Goal: Transaction & Acquisition: Purchase product/service

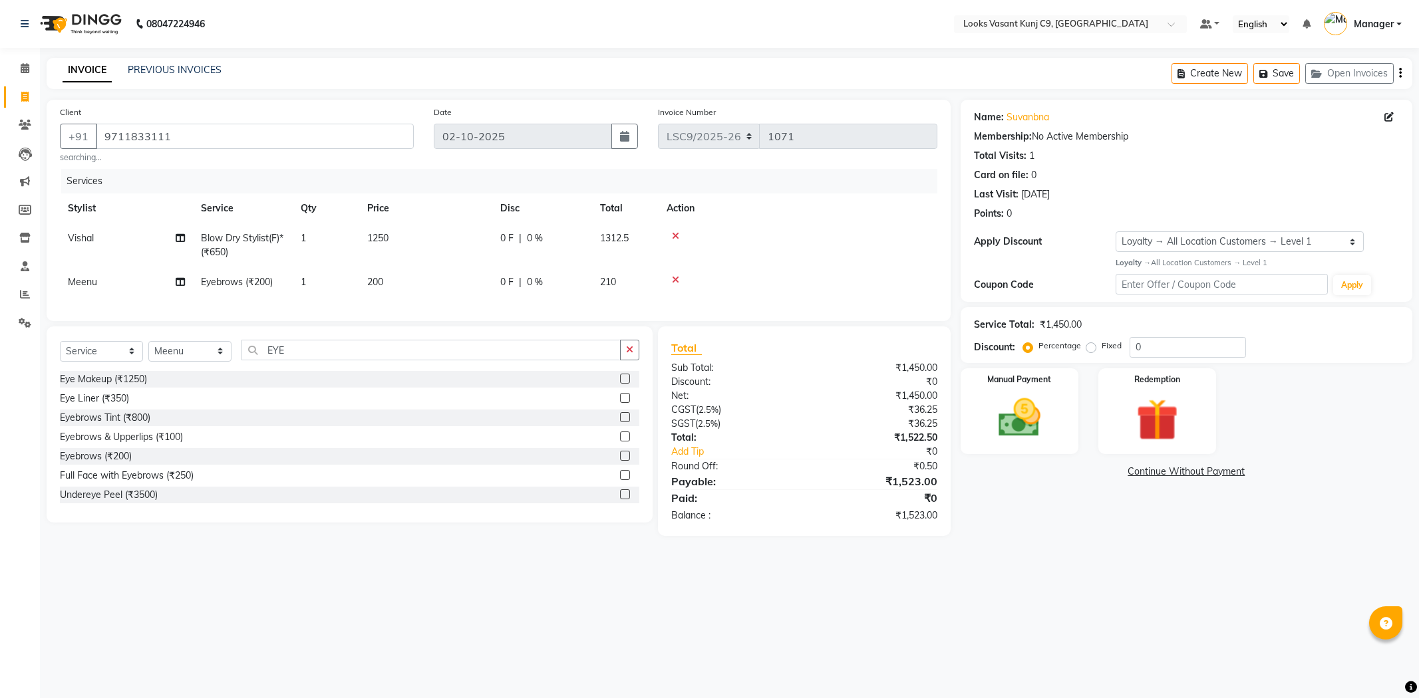
select select "service"
select select "88941"
select select "1: Object"
click at [1043, 423] on img at bounding box center [1019, 418] width 71 height 51
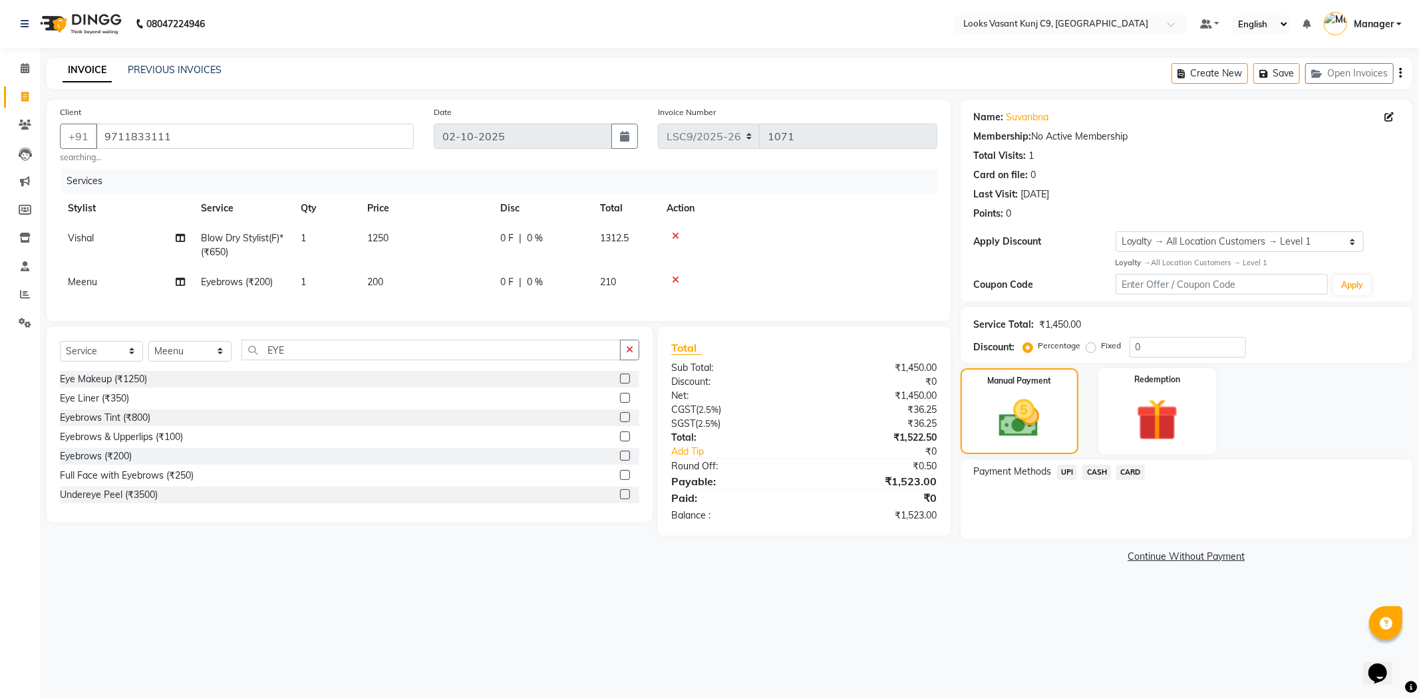
click at [1071, 472] on span "UPI" at bounding box center [1067, 472] width 21 height 15
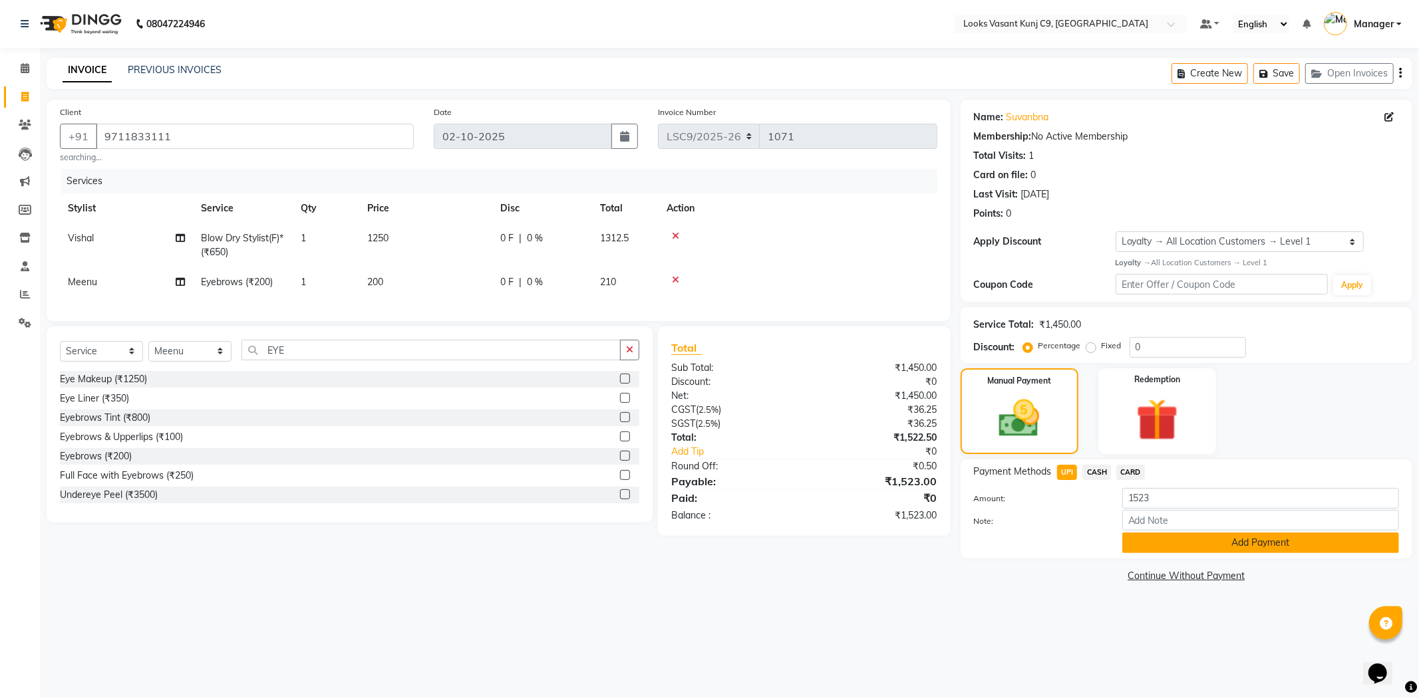
click at [1181, 541] on button "Add Payment" at bounding box center [1260, 543] width 277 height 21
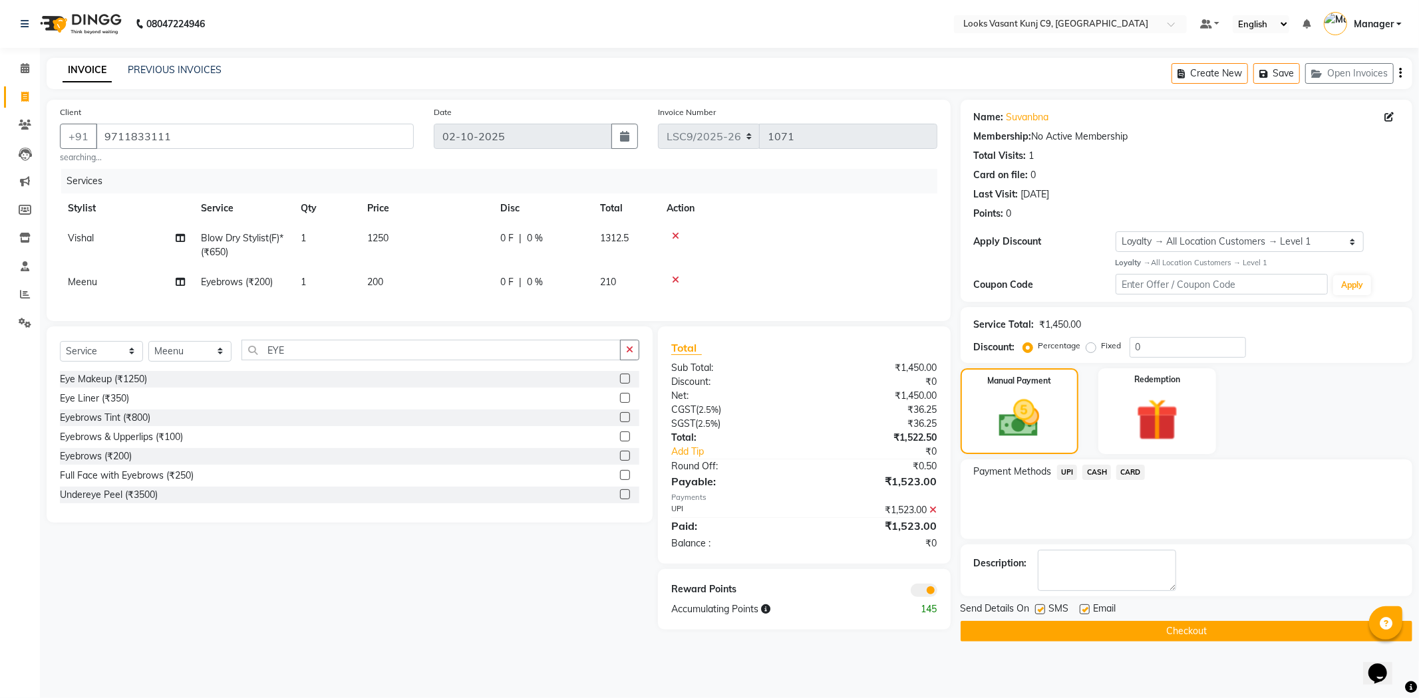
click at [1140, 632] on button "Checkout" at bounding box center [1186, 631] width 452 height 21
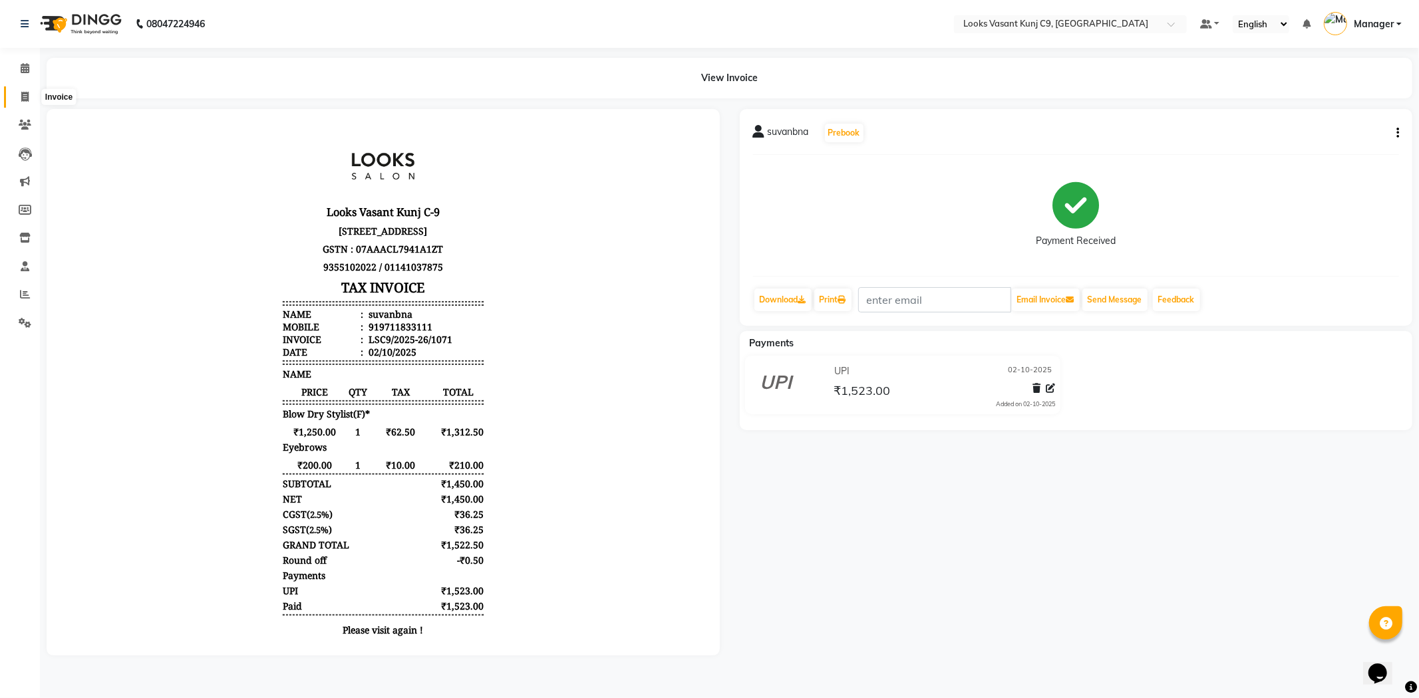
click at [23, 101] on icon at bounding box center [24, 97] width 7 height 10
select select "service"
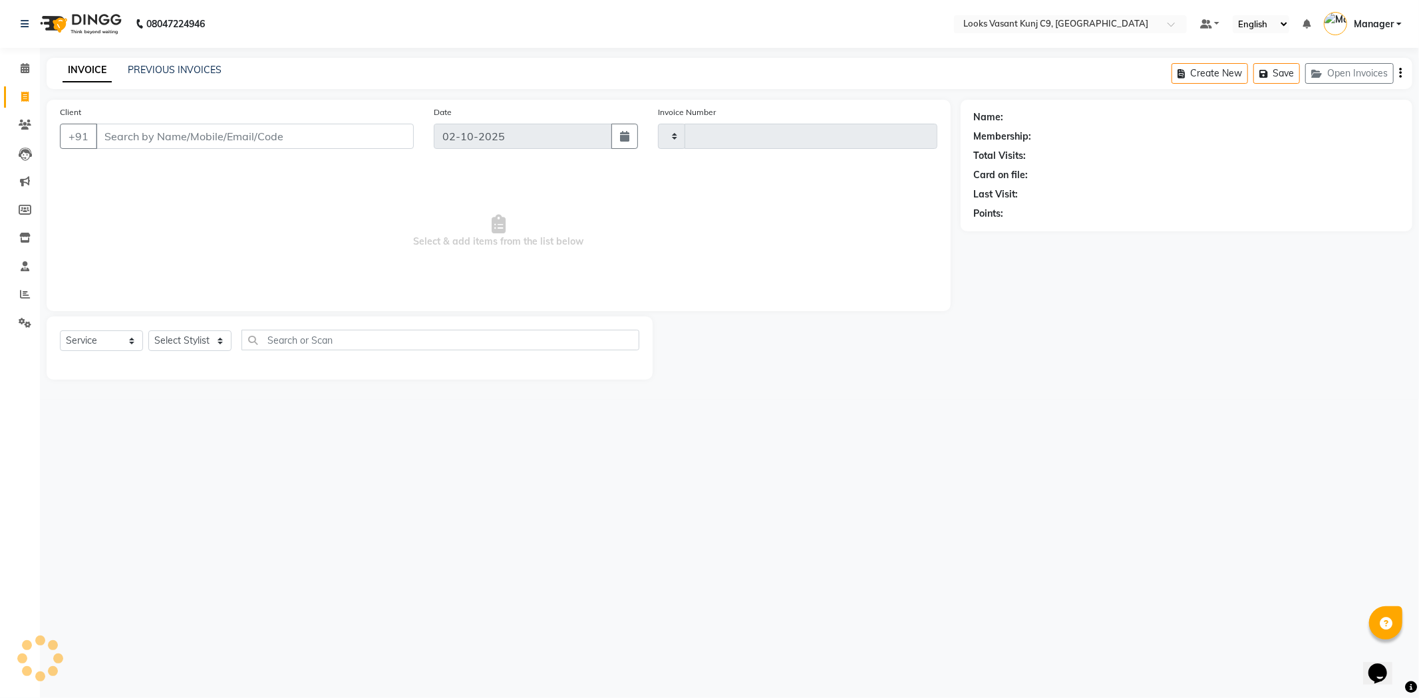
type input "1072"
select select "8747"
click at [216, 345] on select "Select Stylist" at bounding box center [189, 341] width 83 height 21
select select "91184"
click at [148, 331] on select "Select Stylist [PERSON_NAME] anjali _ASST Arjun_PDCT Ashish_asst Counter_Sales …" at bounding box center [189, 341] width 83 height 21
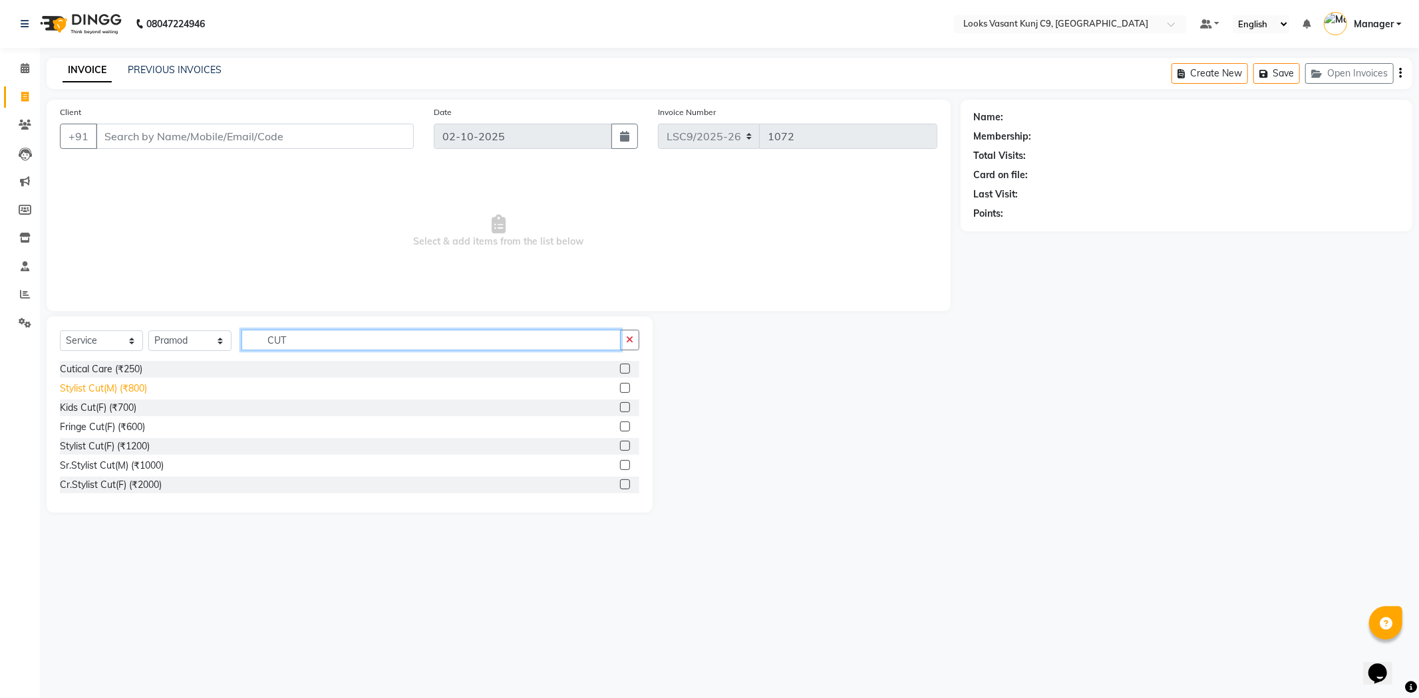
type input "CUT"
click at [140, 386] on div "Stylist Cut(M) (₹800)" at bounding box center [103, 389] width 87 height 14
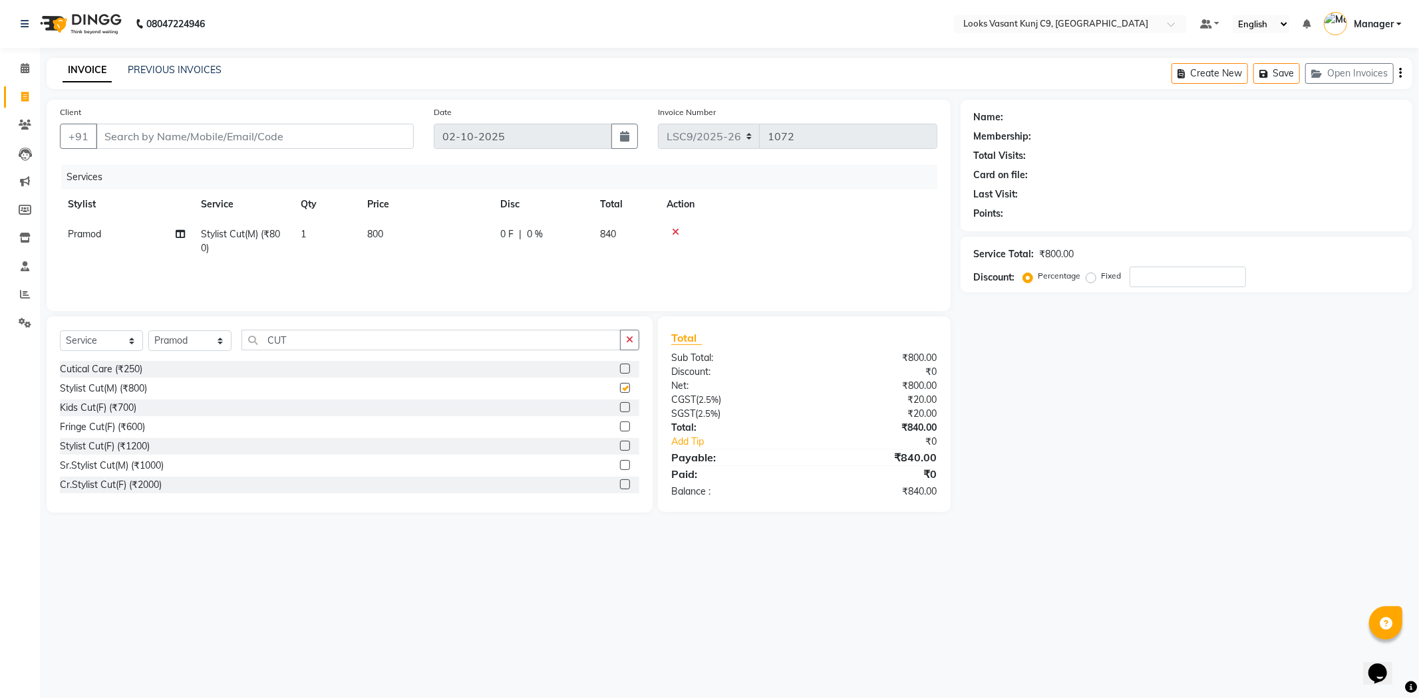
checkbox input "false"
click at [309, 334] on input "CUT" at bounding box center [430, 340] width 379 height 21
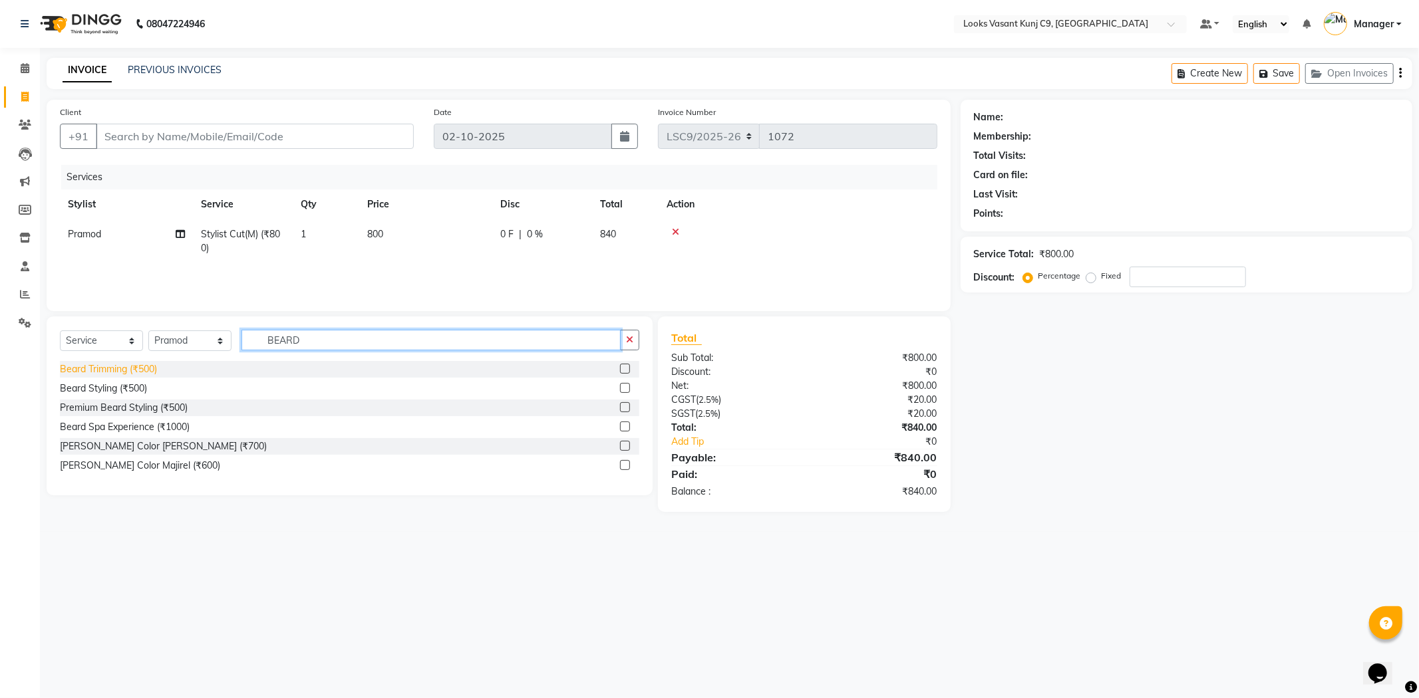
type input "BEARD"
click at [147, 373] on div "Beard Trimming (₹500)" at bounding box center [108, 369] width 97 height 14
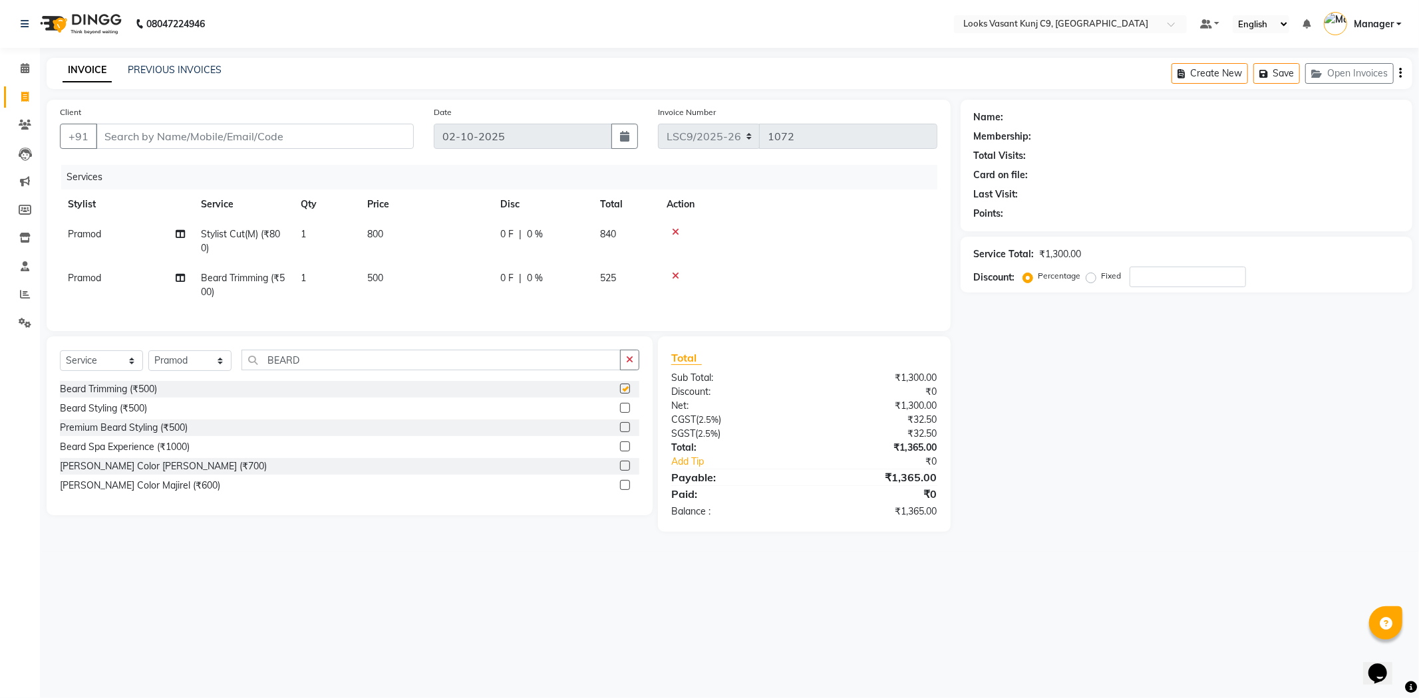
checkbox input "false"
click at [298, 370] on input "BEARD" at bounding box center [430, 360] width 379 height 21
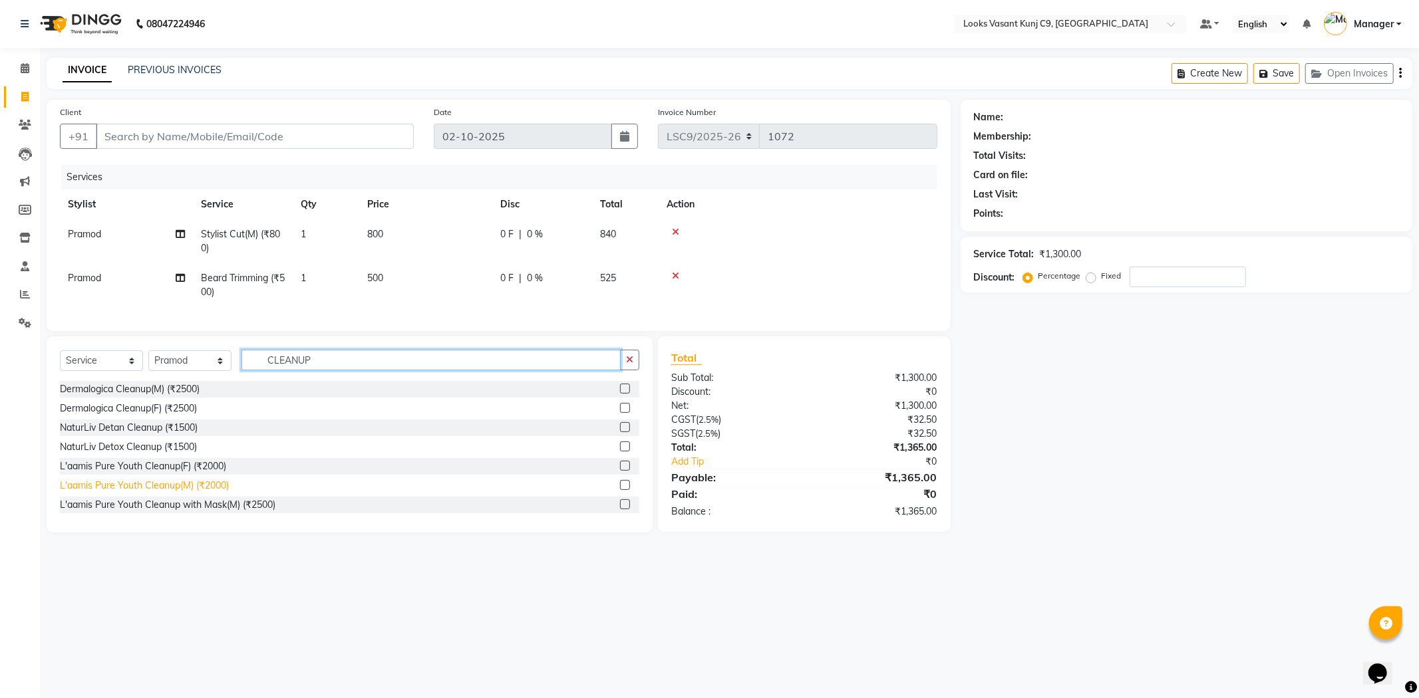
type input "CLEANUP"
click at [214, 493] on div "L'aamis Pure Youth Cleanup(M) (₹2000)" at bounding box center [144, 486] width 169 height 14
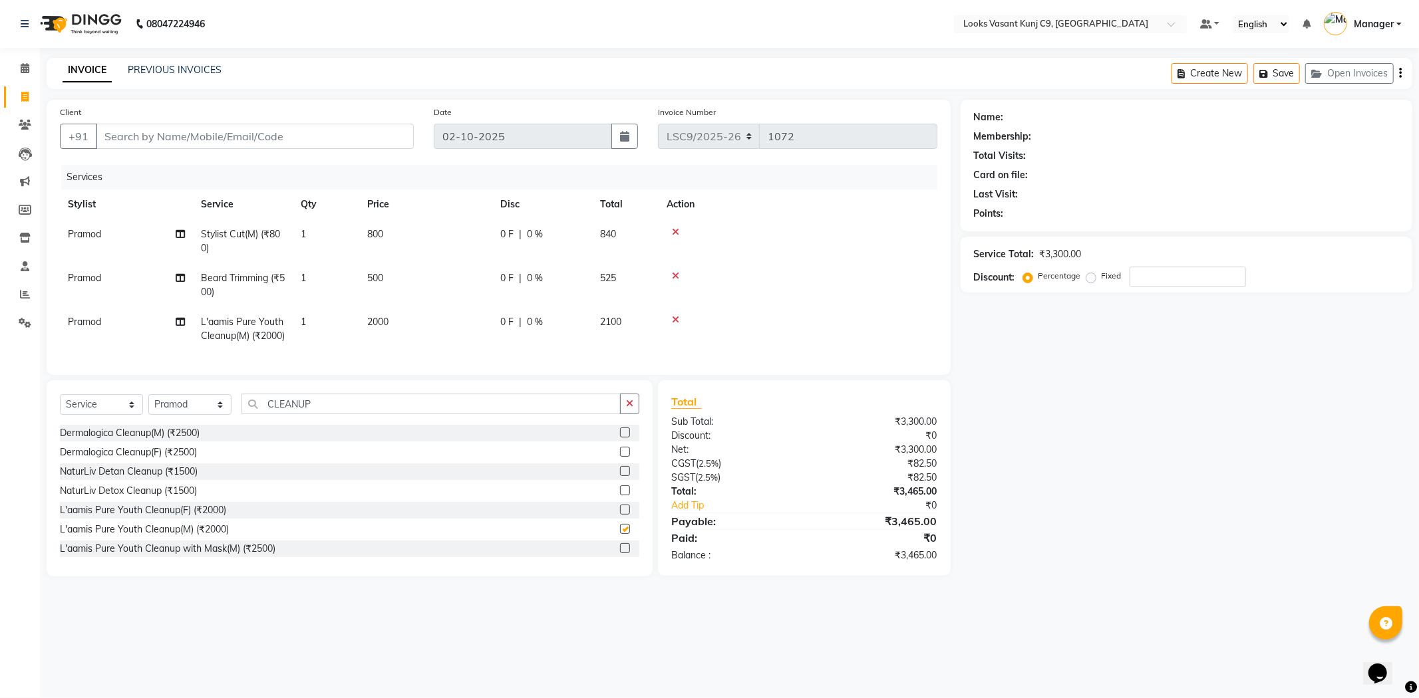
checkbox input "false"
click at [388, 322] on span "2000" at bounding box center [377, 322] width 21 height 12
select select "91184"
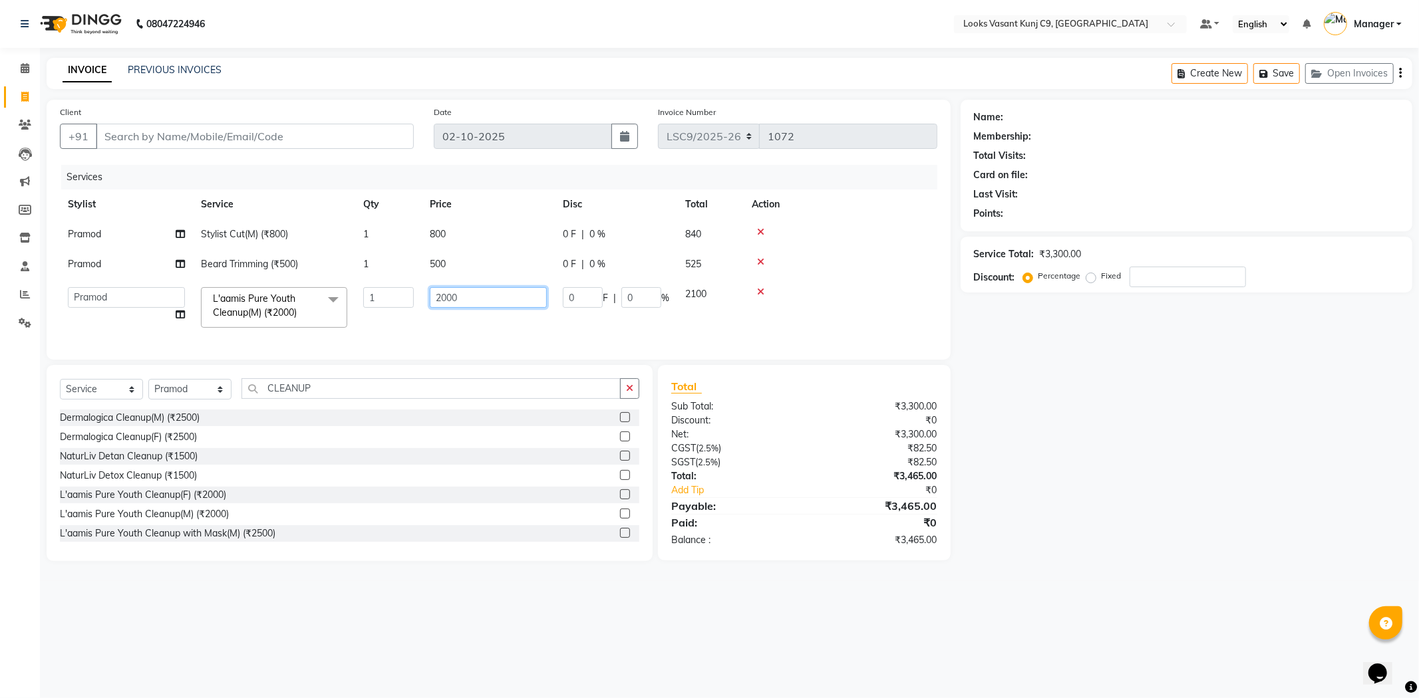
drag, startPoint x: 456, startPoint y: 301, endPoint x: 347, endPoint y: 318, distance: 110.4
click at [347, 318] on tr "Ali_BRB Amali_CR anjali _ASST Arjun_PDCT Ashish_asst Counter_Sales Manager [PER…" at bounding box center [498, 307] width 877 height 57
type input "2500"
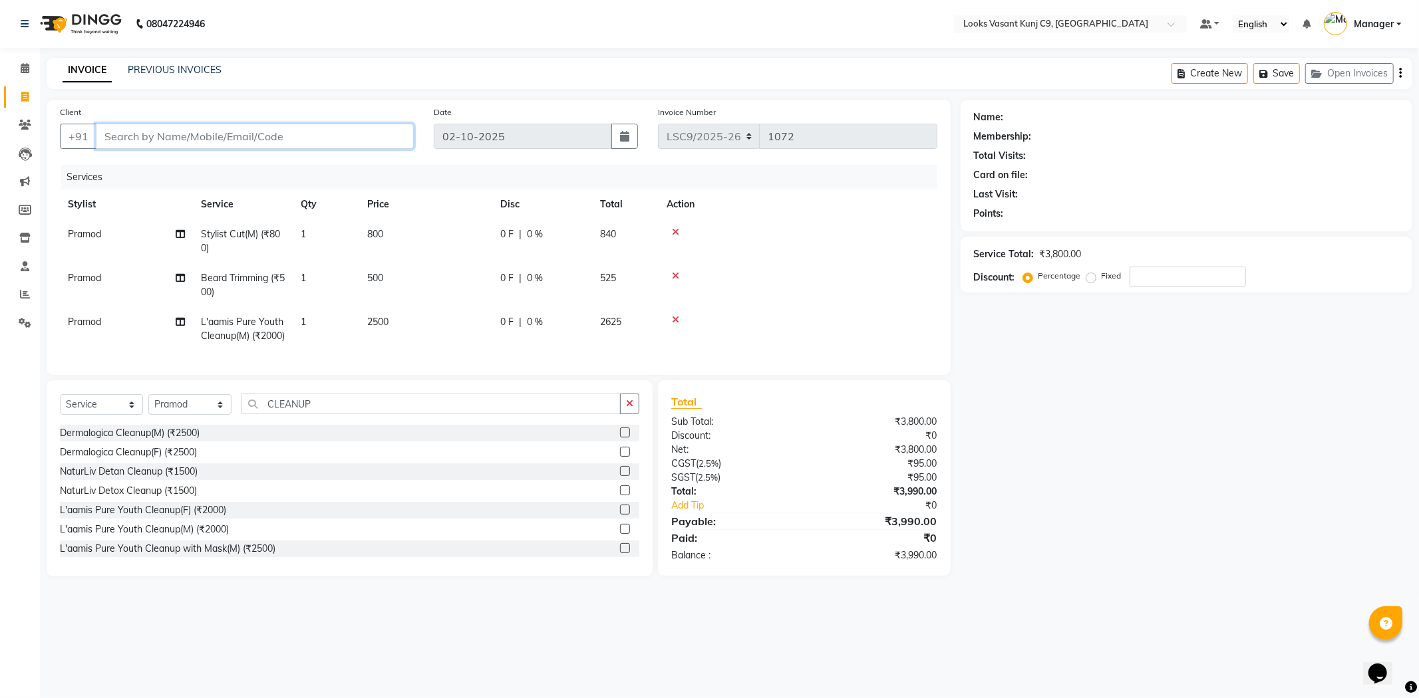
click at [301, 133] on input "Client" at bounding box center [255, 136] width 318 height 25
type input "8"
type input "0"
type input "8826329706"
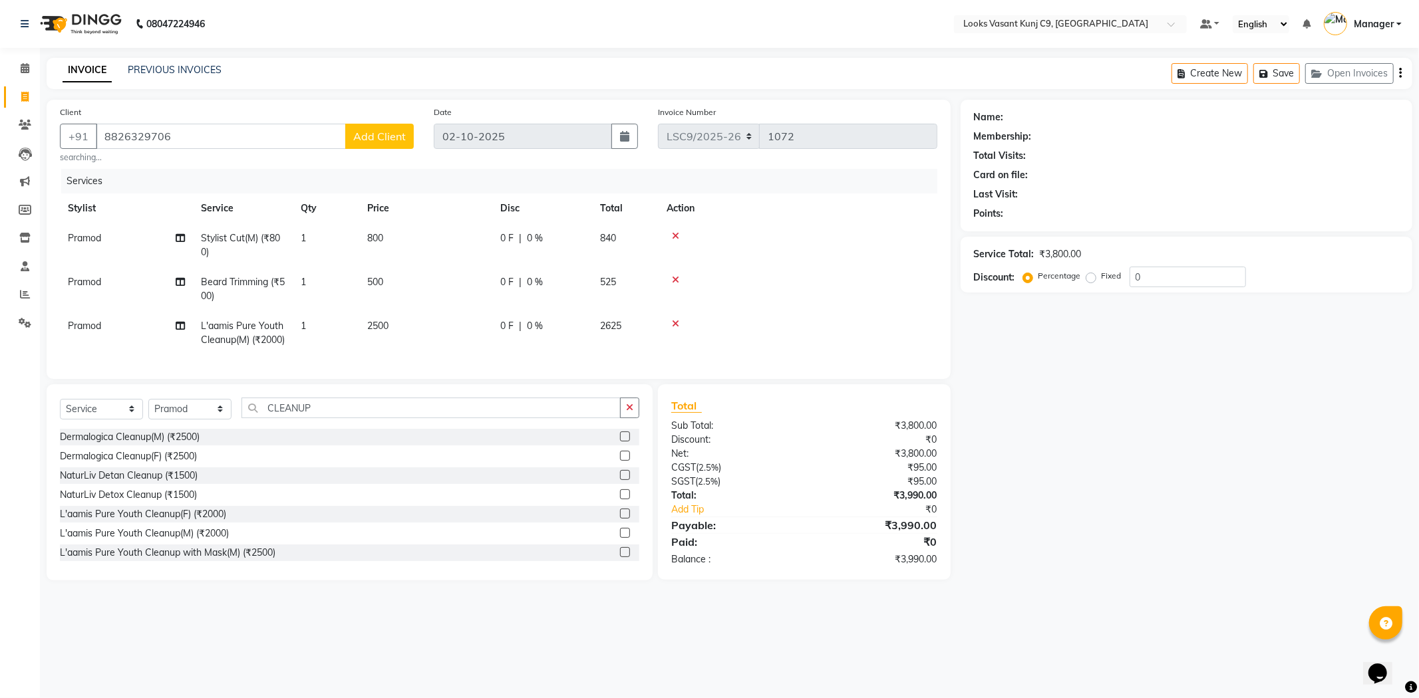
click at [400, 130] on span "Add Client" at bounding box center [379, 136] width 53 height 13
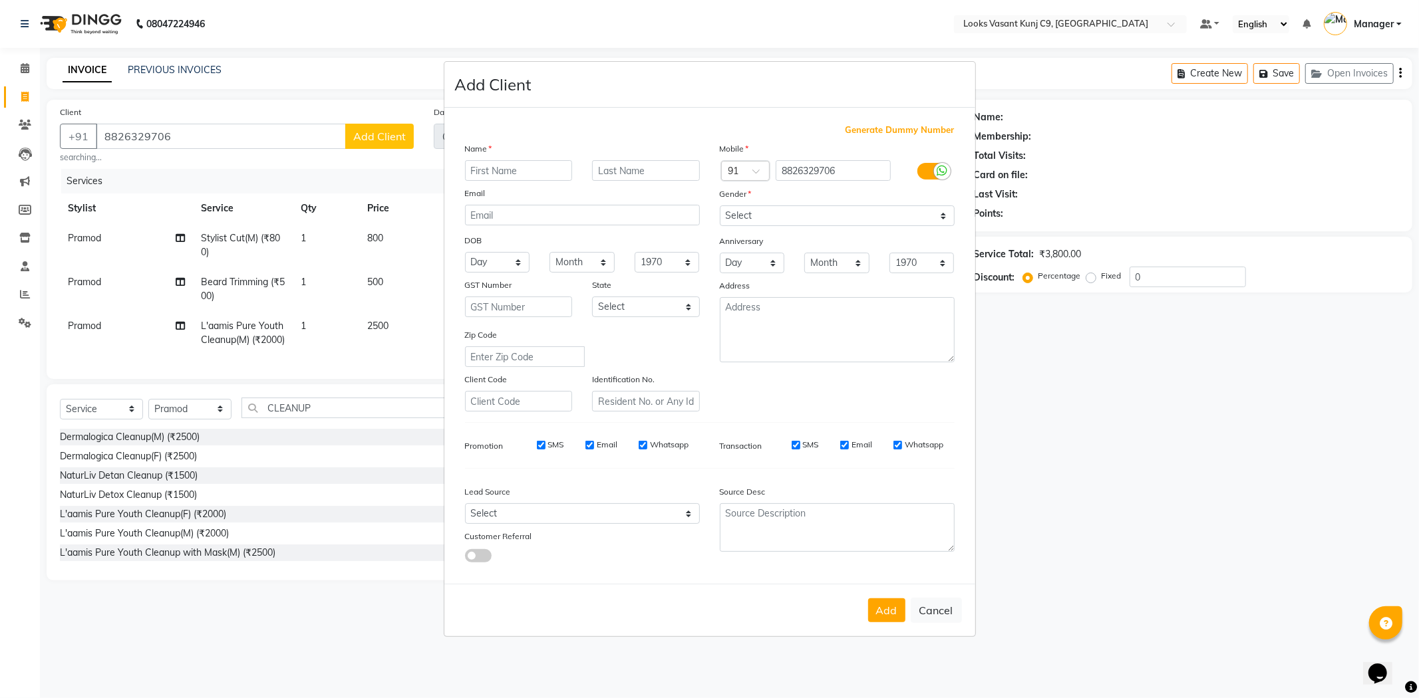
drag, startPoint x: 476, startPoint y: 170, endPoint x: 454, endPoint y: 149, distance: 29.6
click at [477, 170] on input "text" at bounding box center [519, 170] width 108 height 21
type input "[PERSON_NAME]"
click at [861, 216] on select "Select [DEMOGRAPHIC_DATA] [DEMOGRAPHIC_DATA] Other Prefer Not To Say" at bounding box center [837, 216] width 235 height 21
select select "[DEMOGRAPHIC_DATA]"
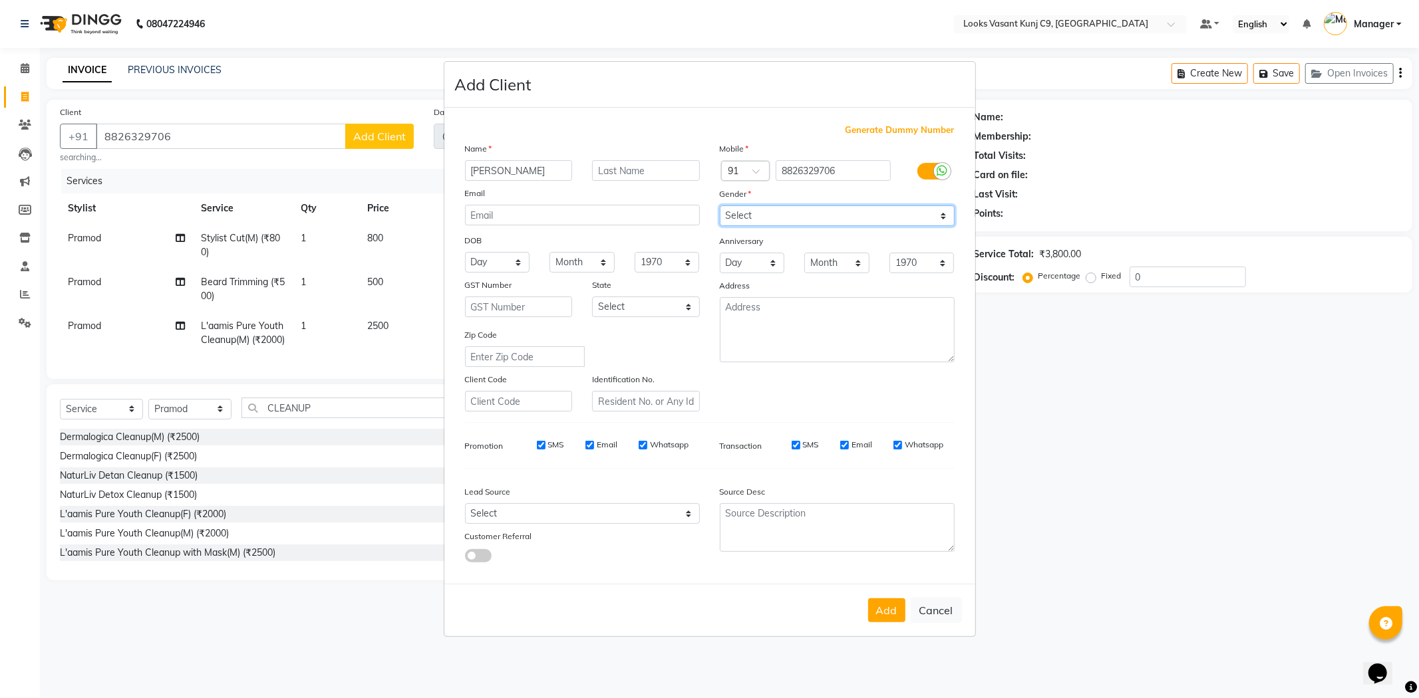
click at [720, 206] on select "Select [DEMOGRAPHIC_DATA] [DEMOGRAPHIC_DATA] Other Prefer Not To Say" at bounding box center [837, 216] width 235 height 21
click at [899, 605] on button "Add" at bounding box center [886, 611] width 37 height 24
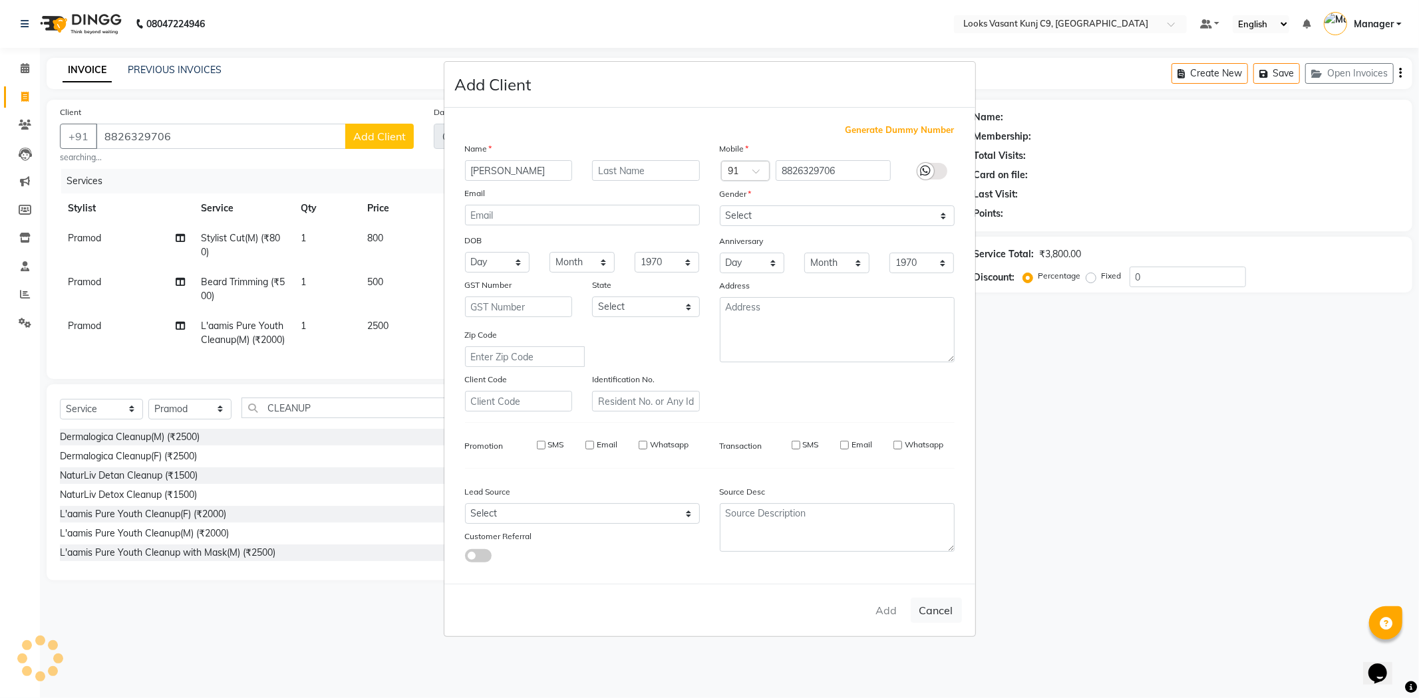
select select
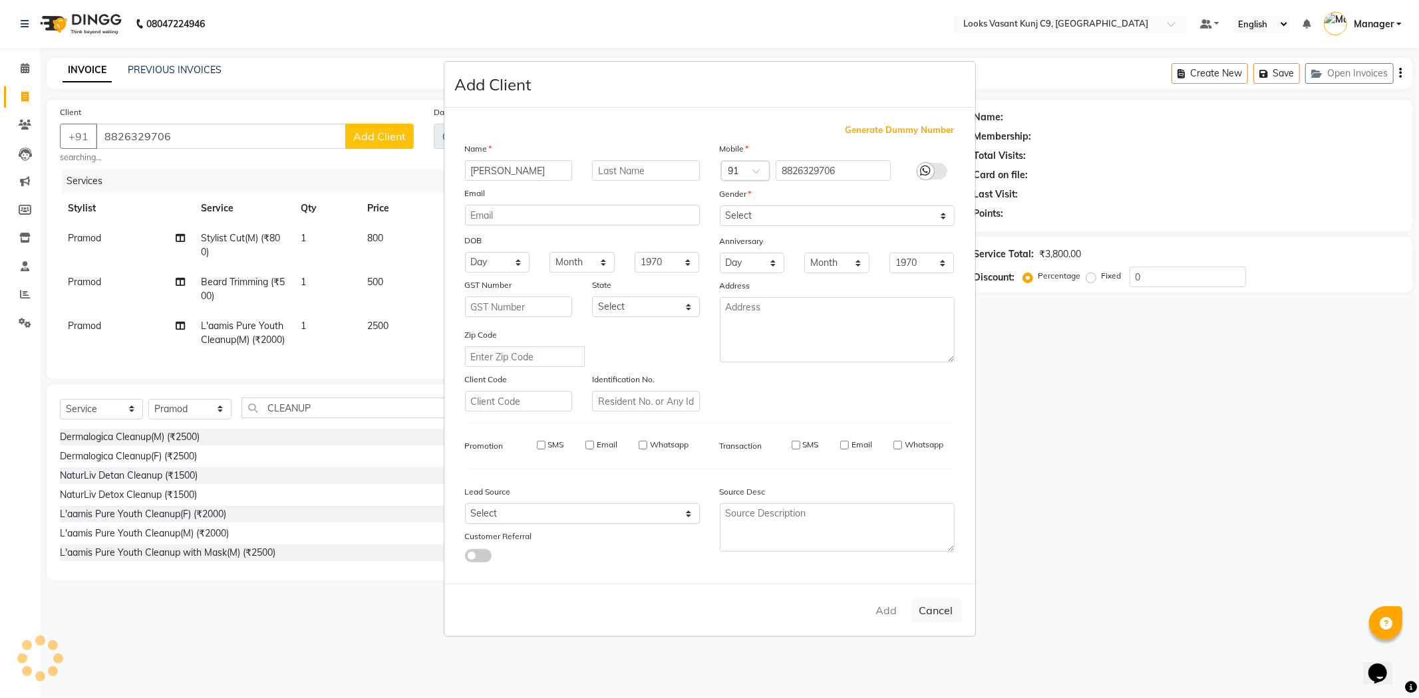
select select
checkbox input "false"
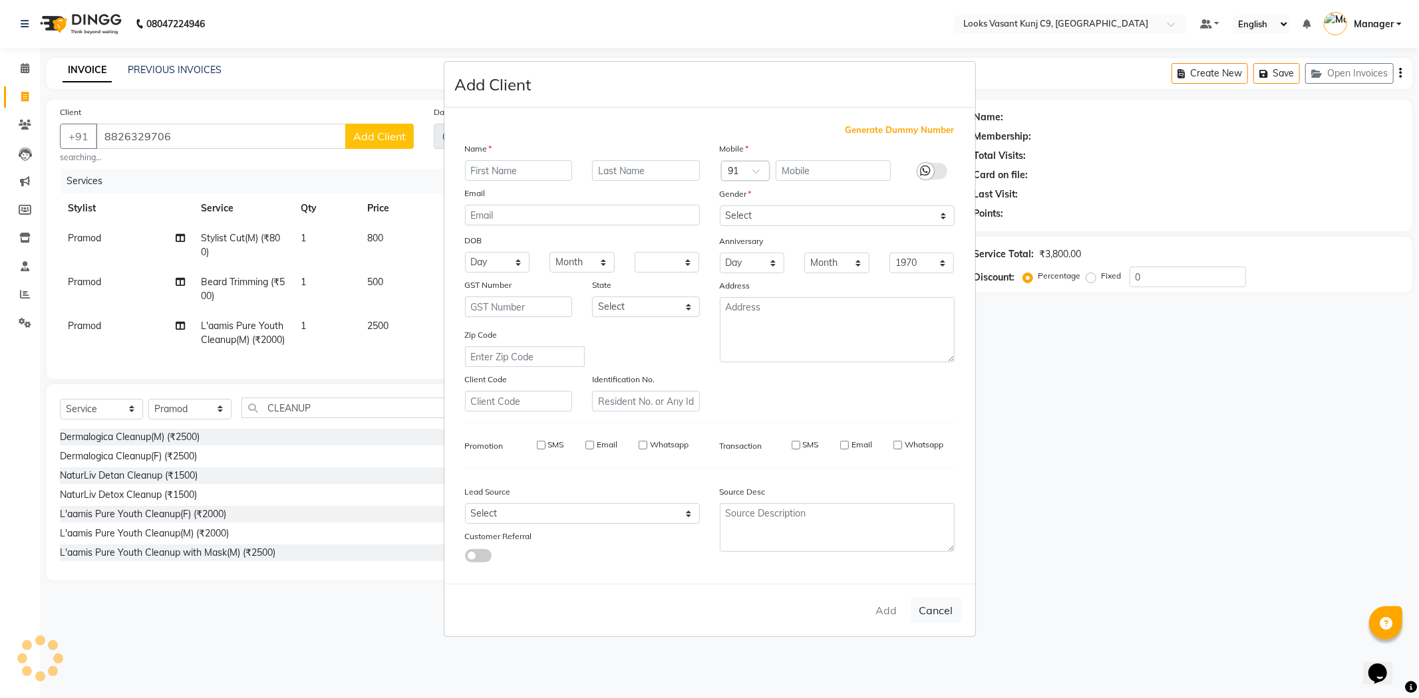
checkbox input "false"
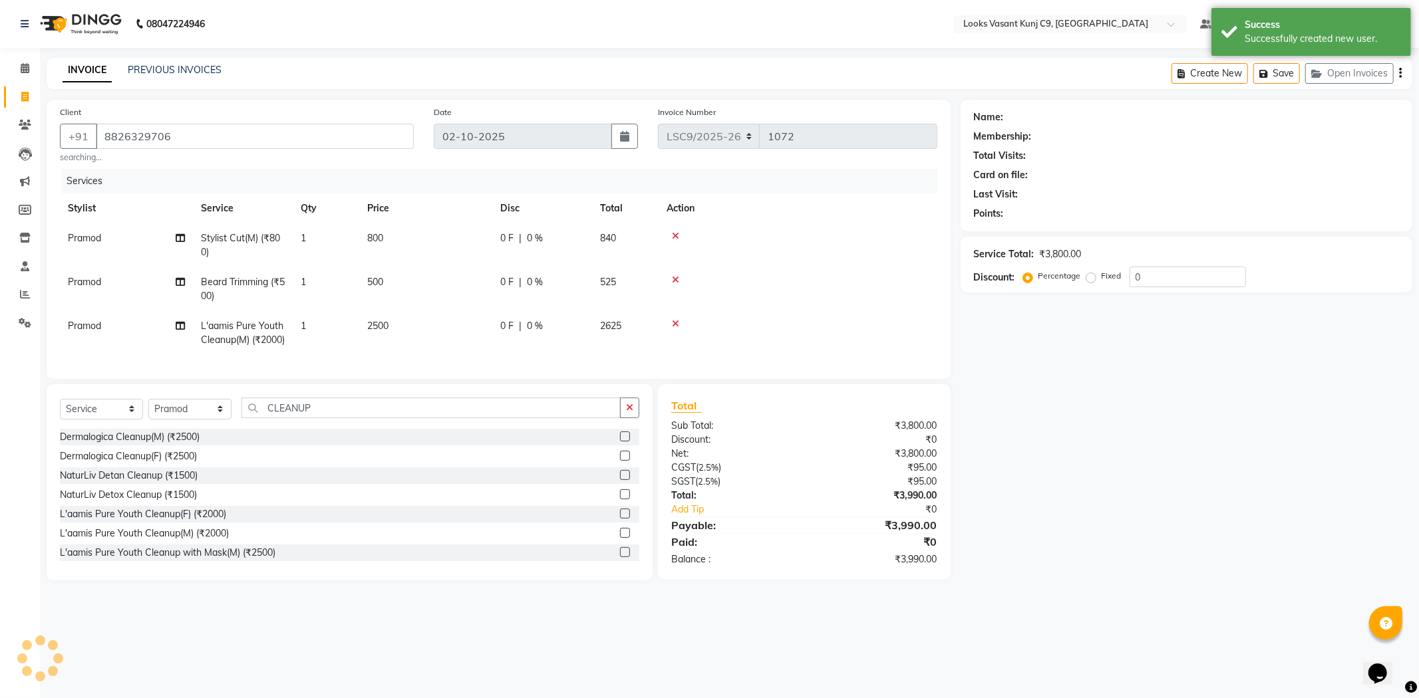
select select "1: Object"
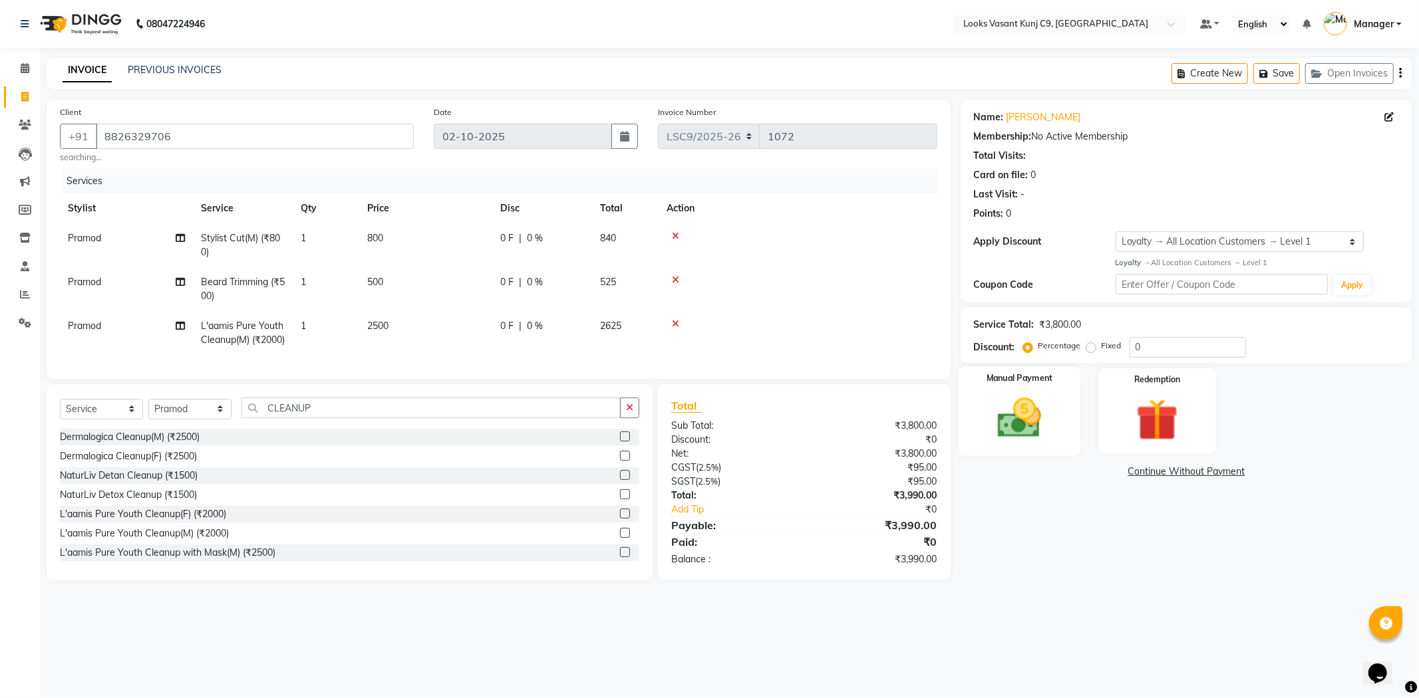
click at [1064, 420] on div "Manual Payment" at bounding box center [1019, 410] width 122 height 89
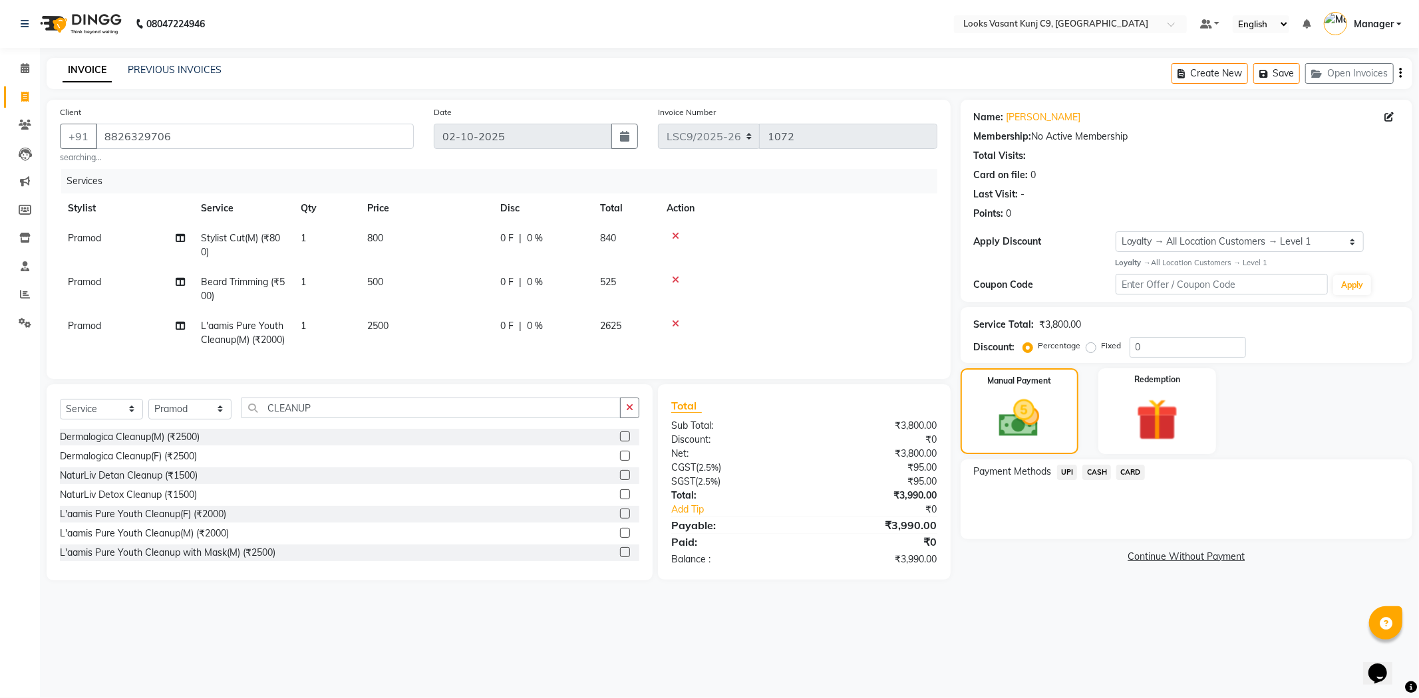
click at [1099, 472] on span "CASH" at bounding box center [1096, 472] width 29 height 15
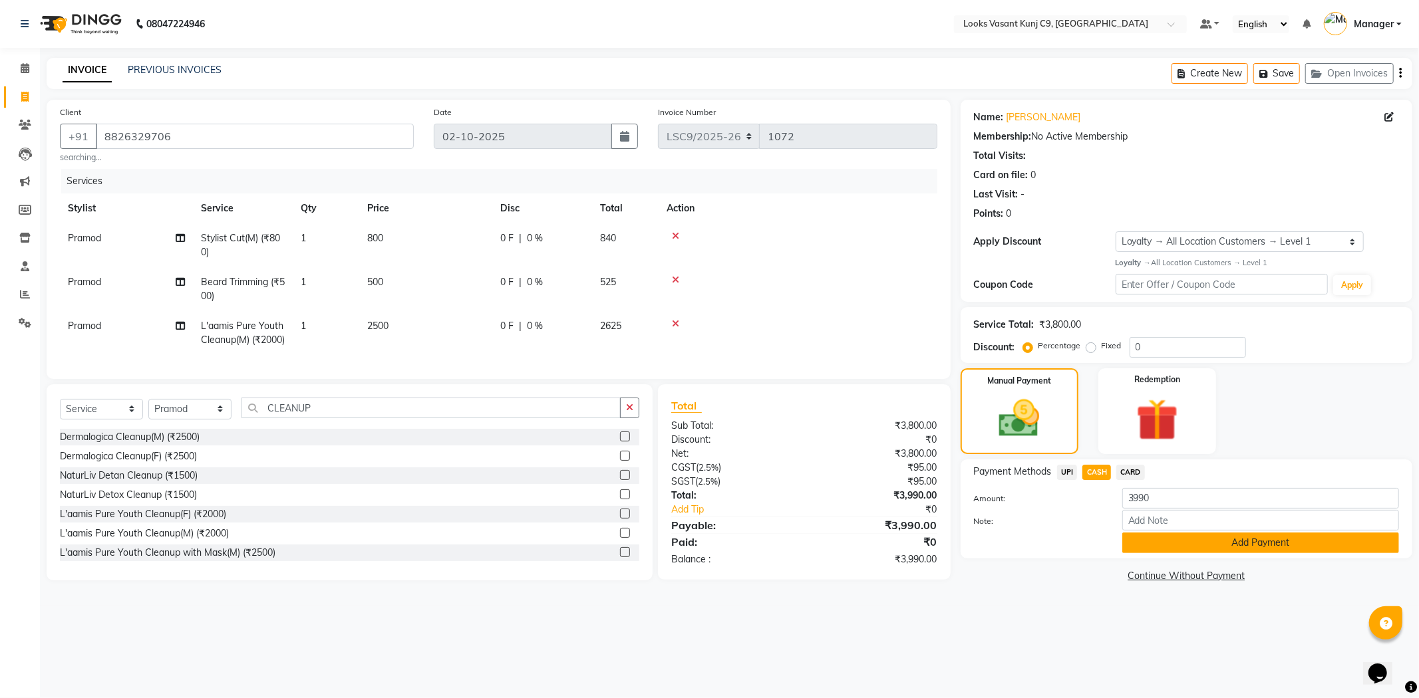
click at [1183, 549] on button "Add Payment" at bounding box center [1260, 543] width 277 height 21
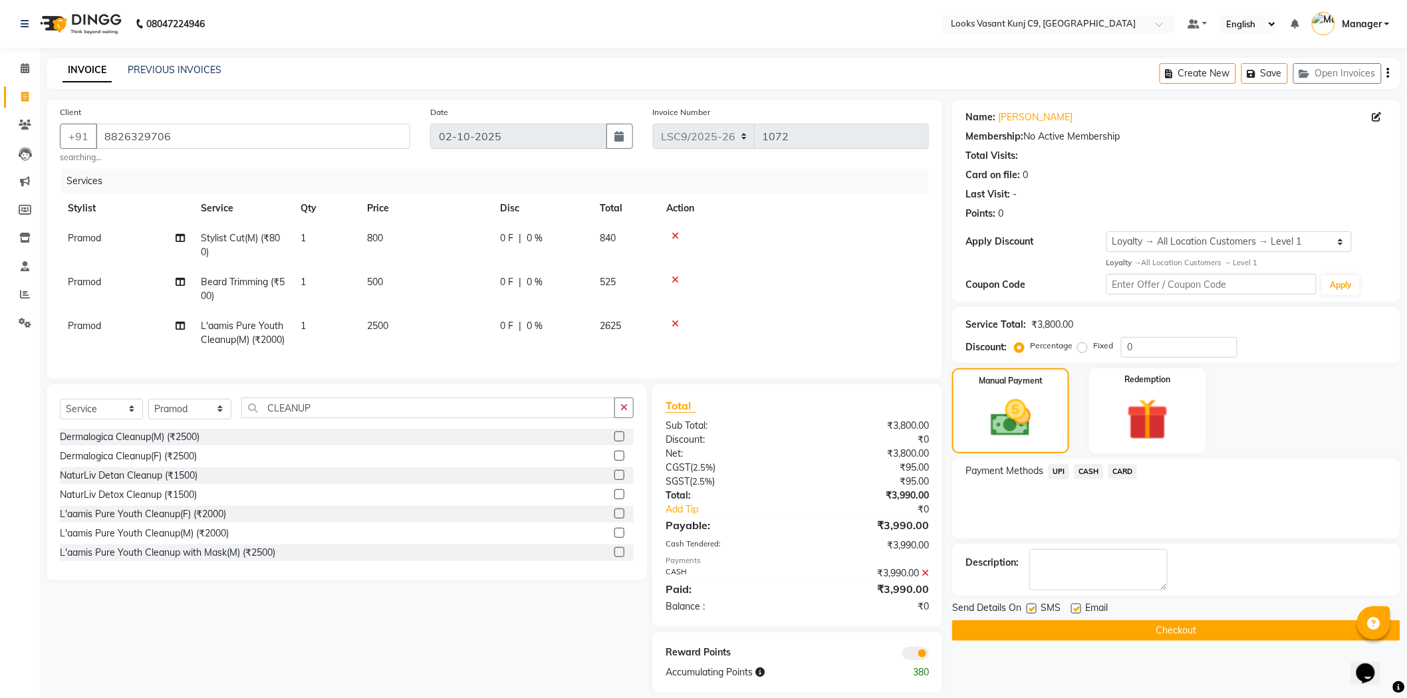
click at [1075, 606] on label at bounding box center [1076, 609] width 10 height 10
click at [1075, 606] on input "checkbox" at bounding box center [1075, 609] width 9 height 9
checkbox input "false"
click at [1079, 627] on button "Checkout" at bounding box center [1176, 631] width 448 height 21
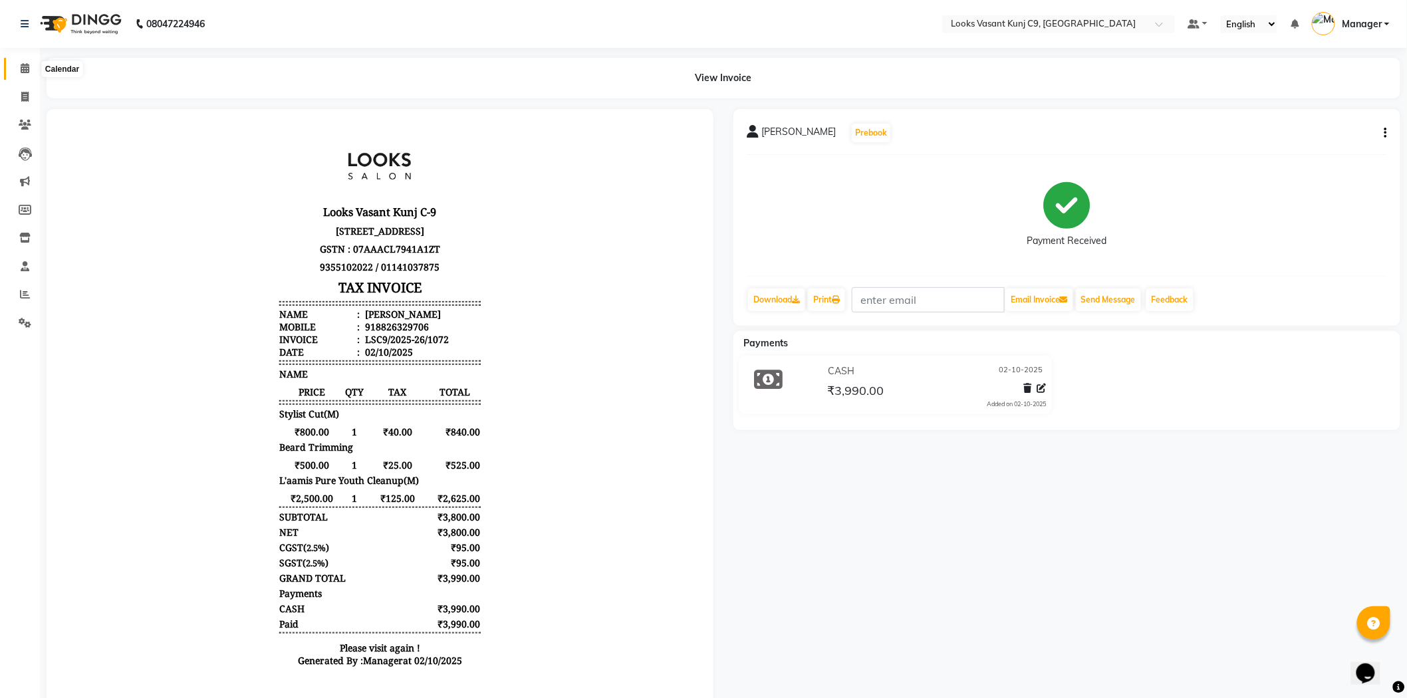
click at [21, 69] on icon at bounding box center [25, 68] width 9 height 10
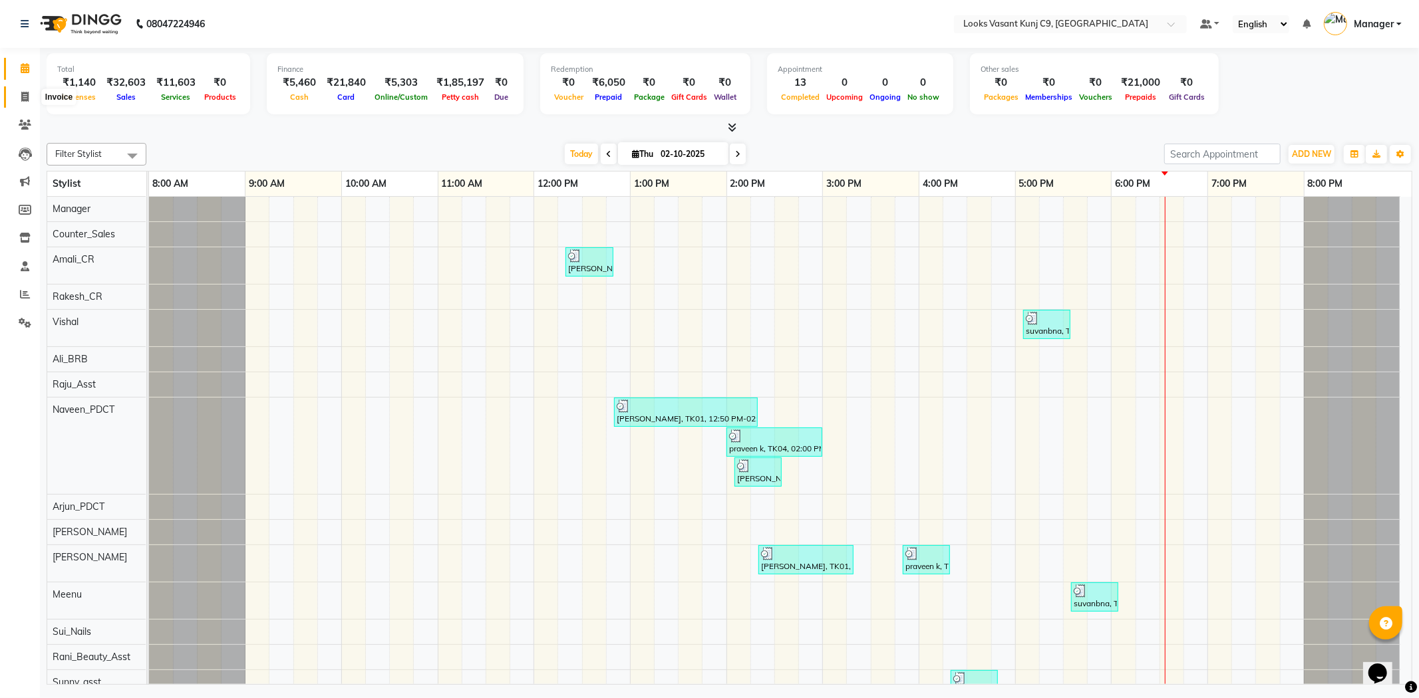
click at [24, 93] on icon at bounding box center [24, 97] width 7 height 10
select select "service"
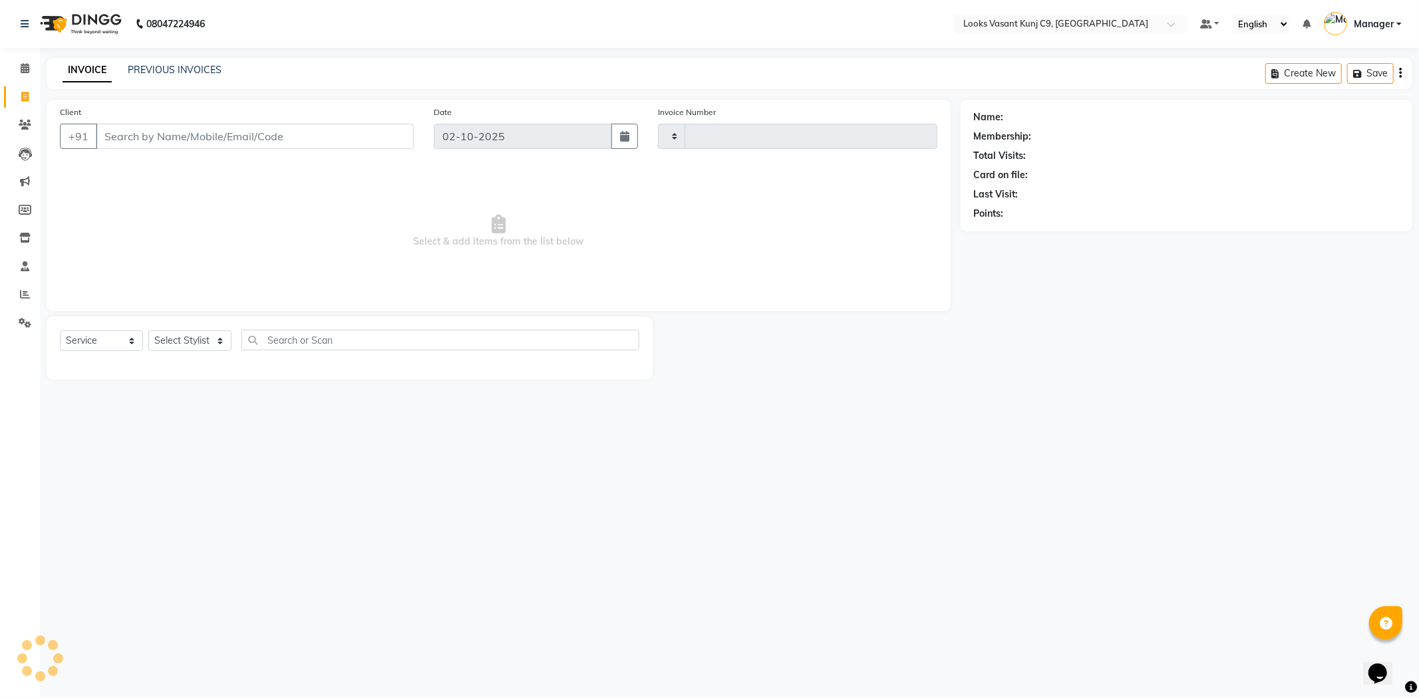
type input "1073"
select select "8747"
click at [215, 273] on span "Select & add items from the list below" at bounding box center [498, 231] width 877 height 133
click at [211, 144] on input "Client" at bounding box center [255, 136] width 318 height 25
click at [184, 340] on select "Select Stylist [PERSON_NAME] anjali _ASST Arjun_PDCT Ashish_asst Counter_Sales …" at bounding box center [189, 341] width 83 height 21
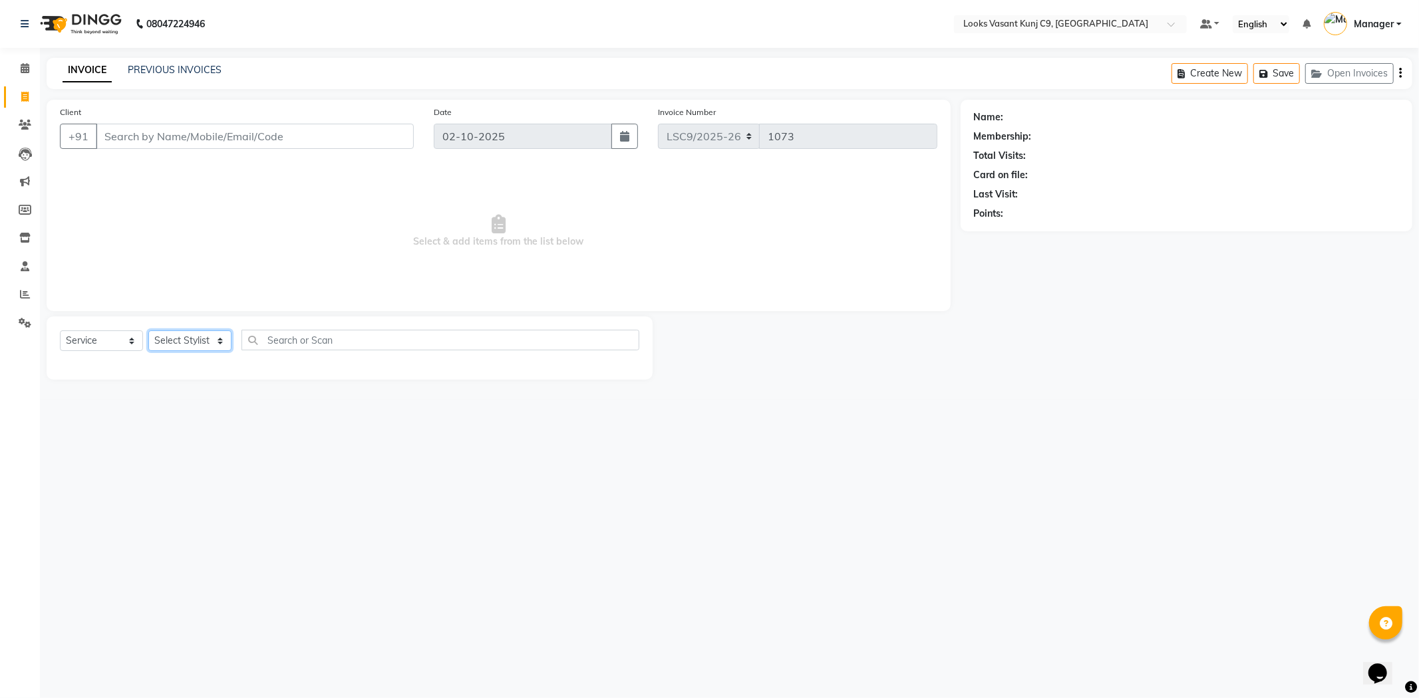
select select "93275"
click at [148, 331] on select "Select Stylist [PERSON_NAME] anjali _ASST Arjun_PDCT Ashish_asst Counter_Sales …" at bounding box center [189, 341] width 83 height 21
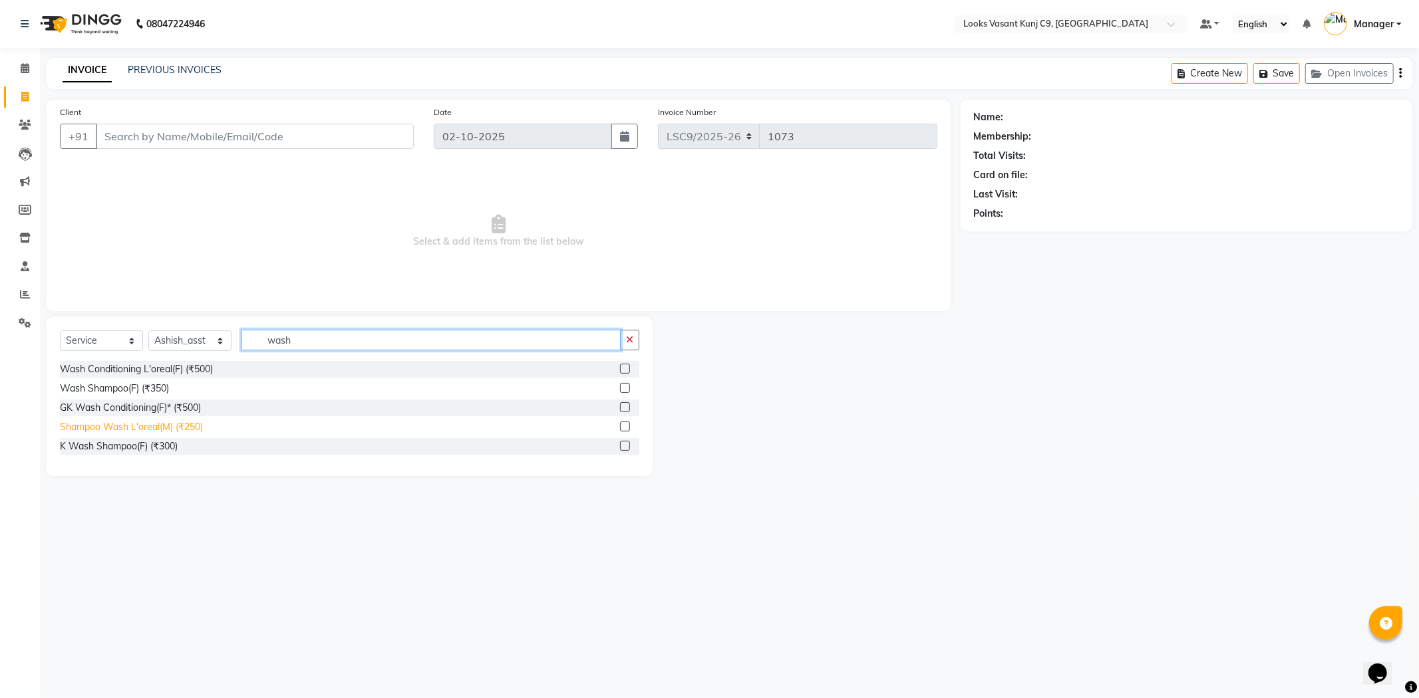
type input "wash"
click at [180, 424] on div "Shampoo Wash L'oreal(M) (₹250)" at bounding box center [131, 427] width 143 height 14
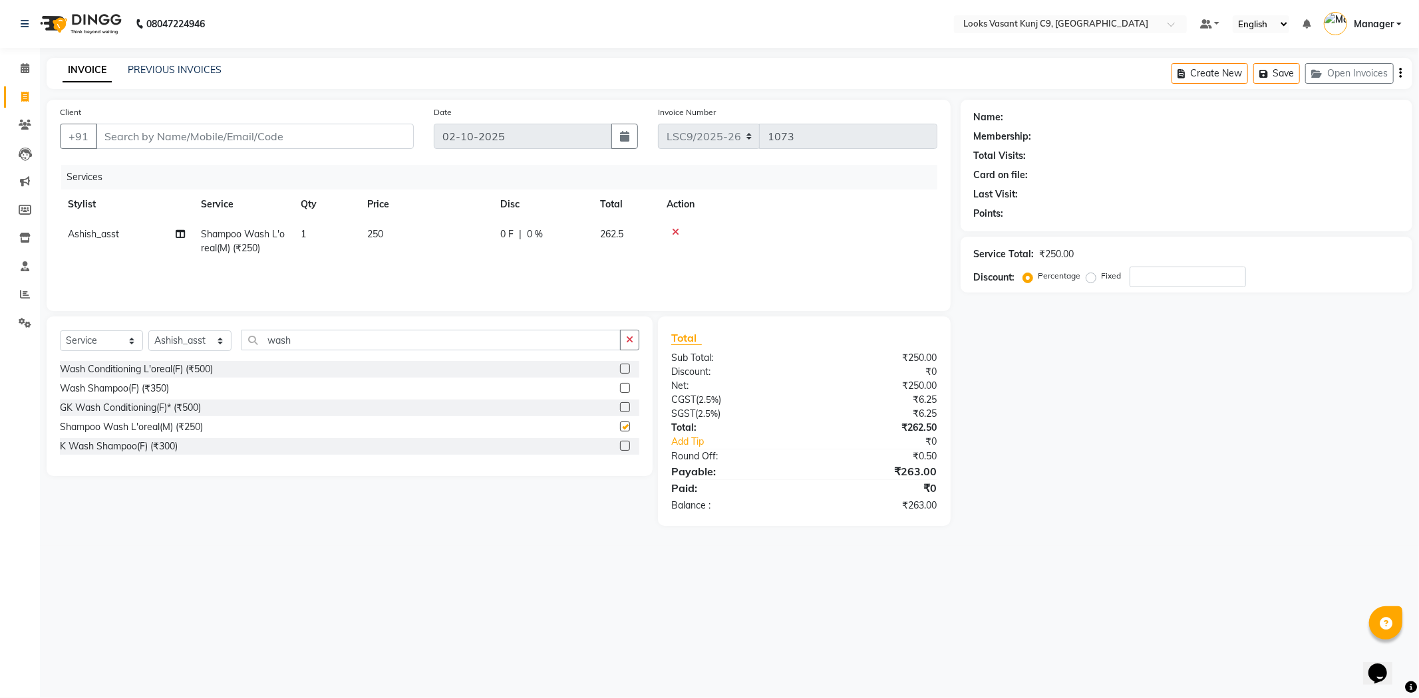
checkbox input "false"
click at [408, 225] on td "250" at bounding box center [425, 241] width 133 height 44
select select "93275"
drag, startPoint x: 450, startPoint y: 235, endPoint x: 399, endPoint y: 244, distance: 51.9
click at [399, 244] on tr "Ali_BRB Amali_CR anjali _ASST Arjun_PDCT Ashish_asst Counter_Sales Manager [PER…" at bounding box center [498, 247] width 877 height 57
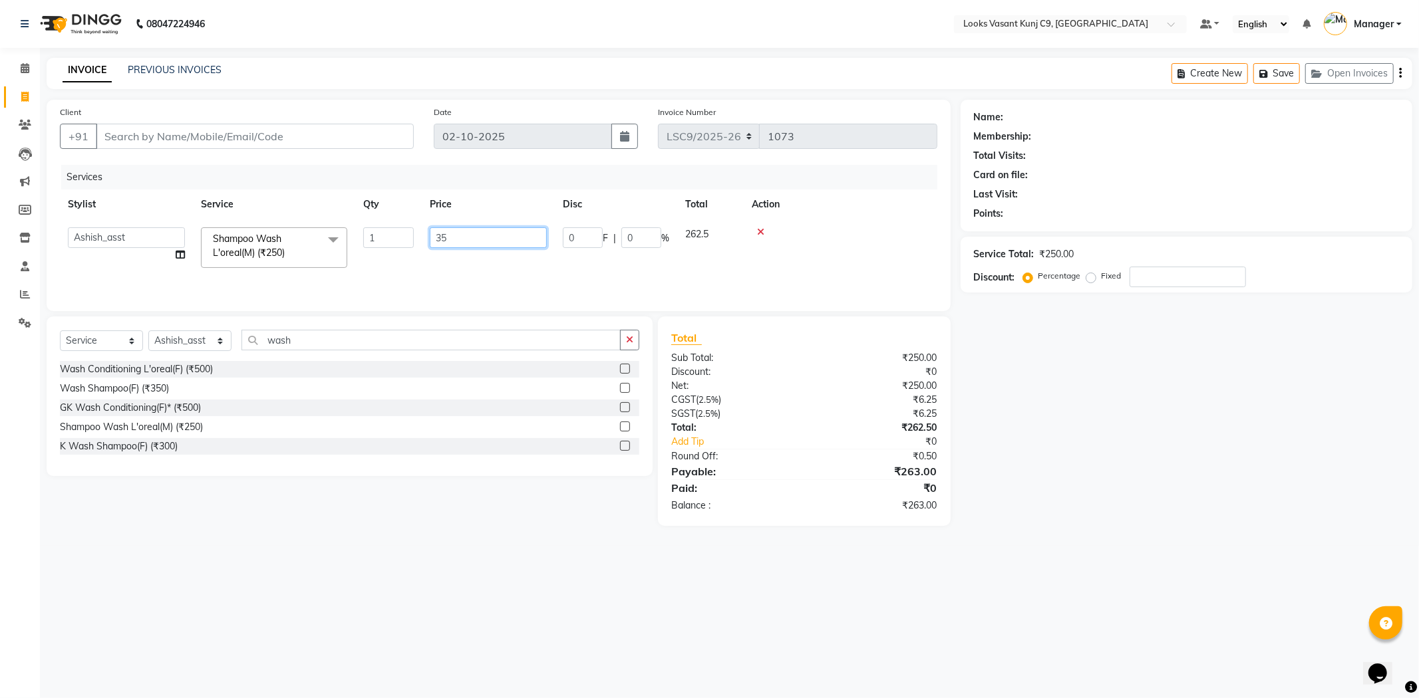
type input "350"
click at [1046, 448] on div "Name: Membership: Total Visits: Card on file: Last Visit: Points: Service Total…" at bounding box center [1191, 313] width 462 height 426
click at [237, 134] on input "Client" at bounding box center [255, 136] width 318 height 25
type input "s"
type input "0"
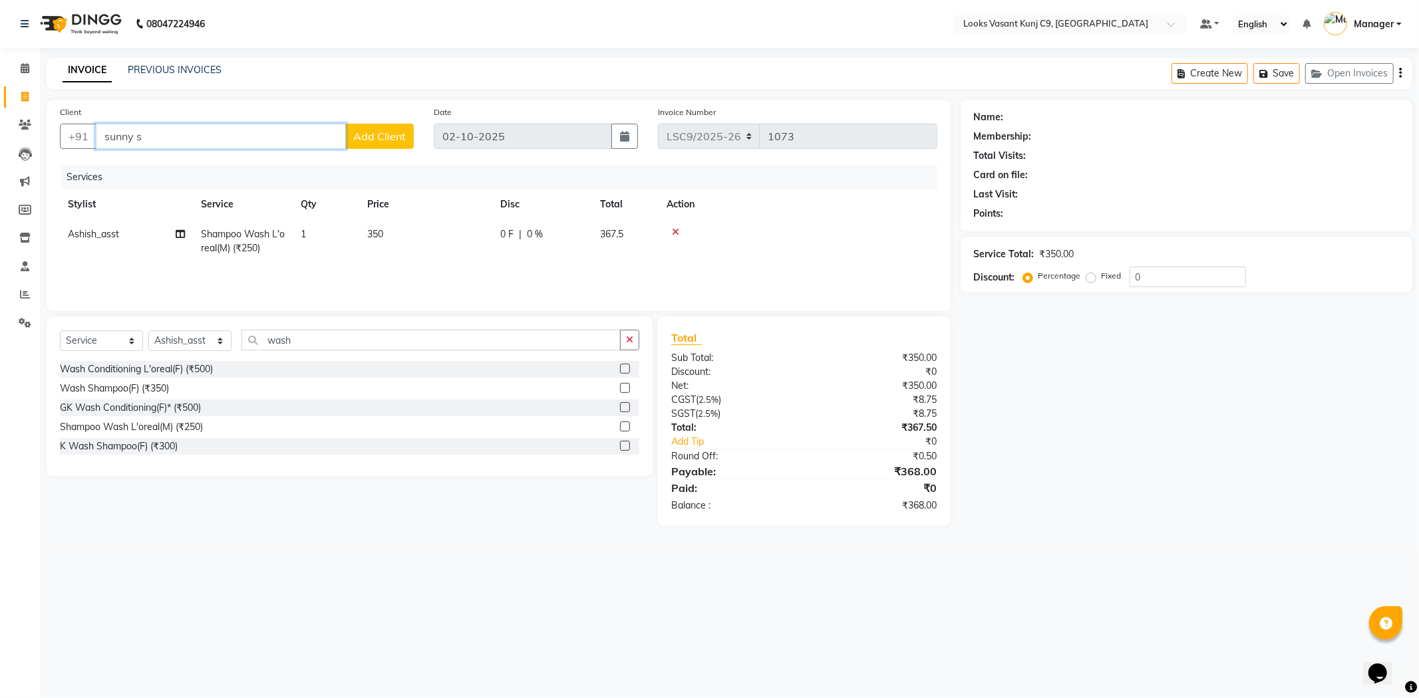
type input "sunny si"
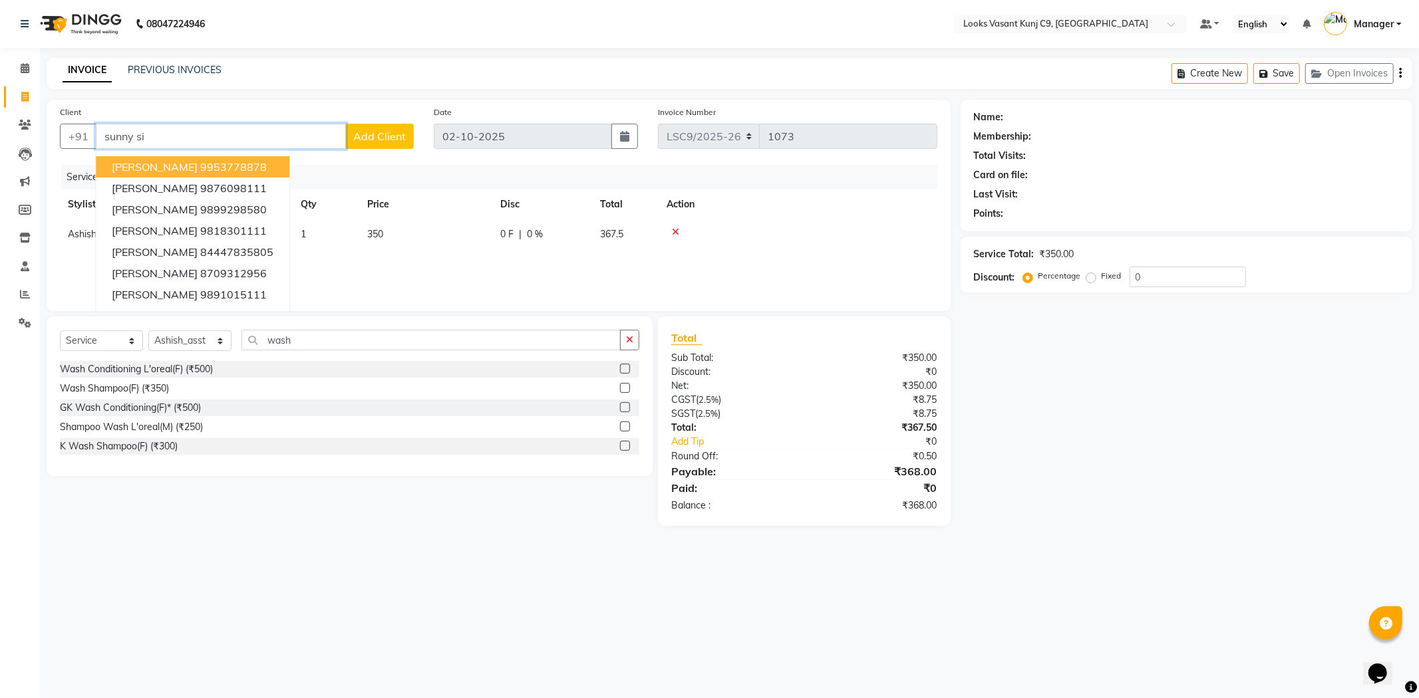
click at [253, 140] on input "sunny si" at bounding box center [221, 136] width 250 height 25
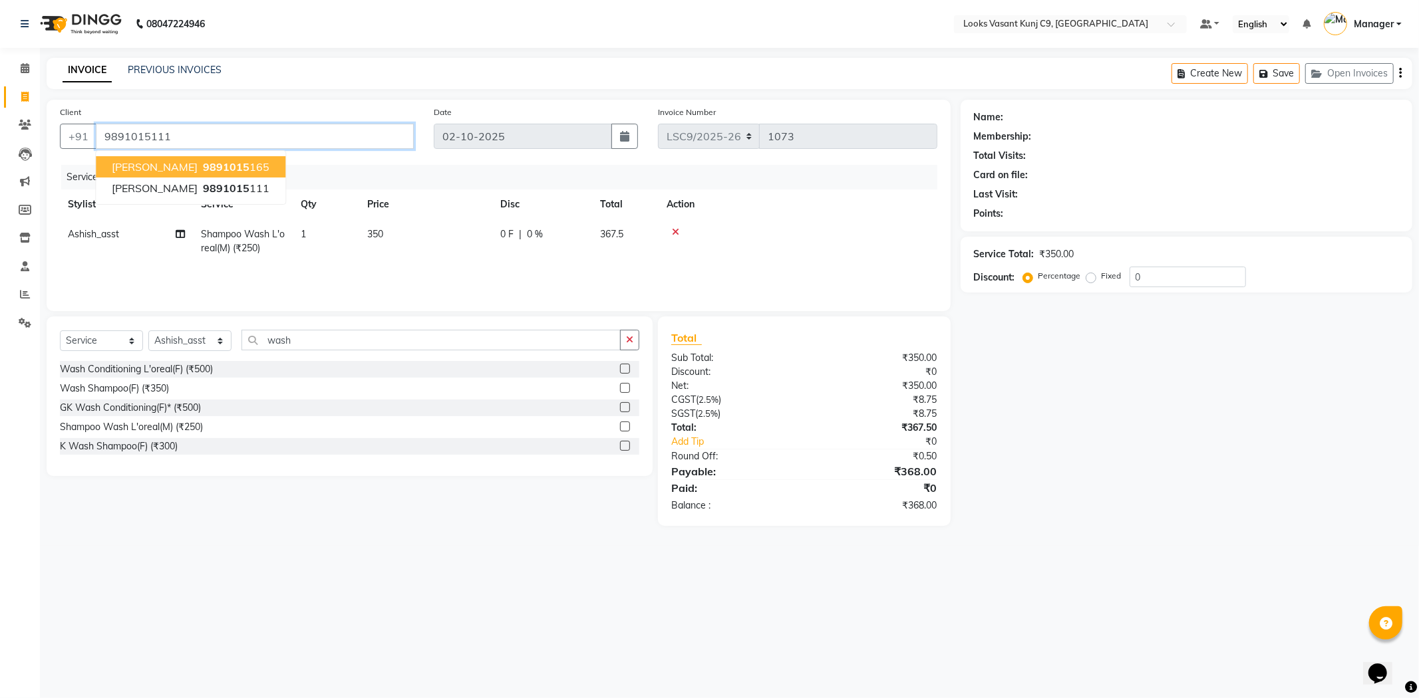
type input "9891015111"
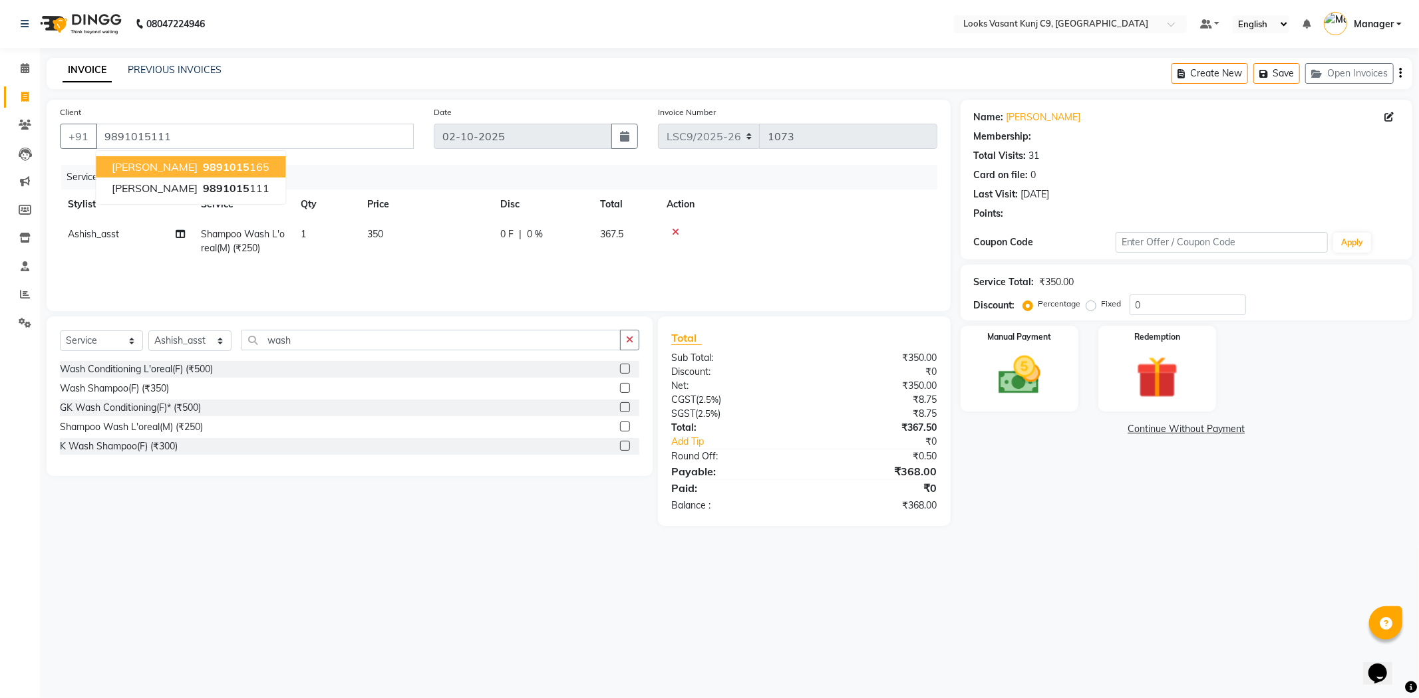
select select "1: Object"
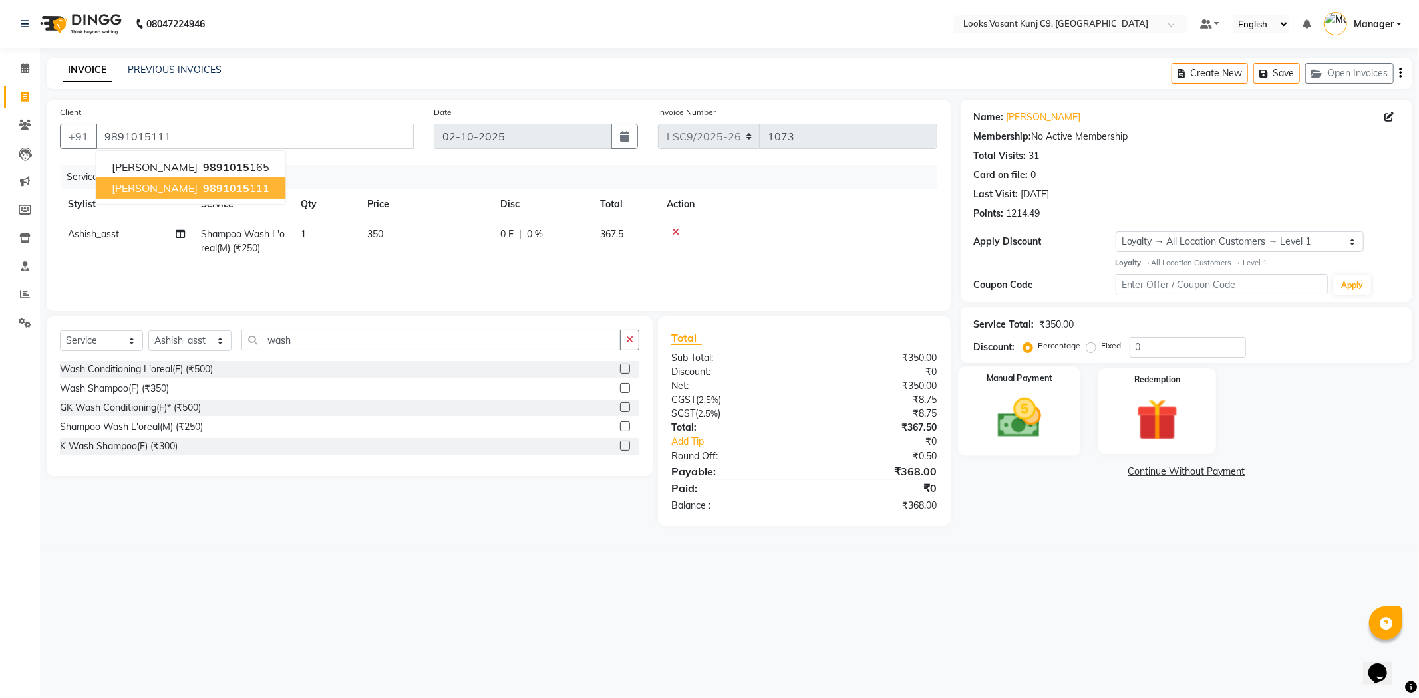
click at [1052, 402] on img at bounding box center [1019, 418] width 71 height 51
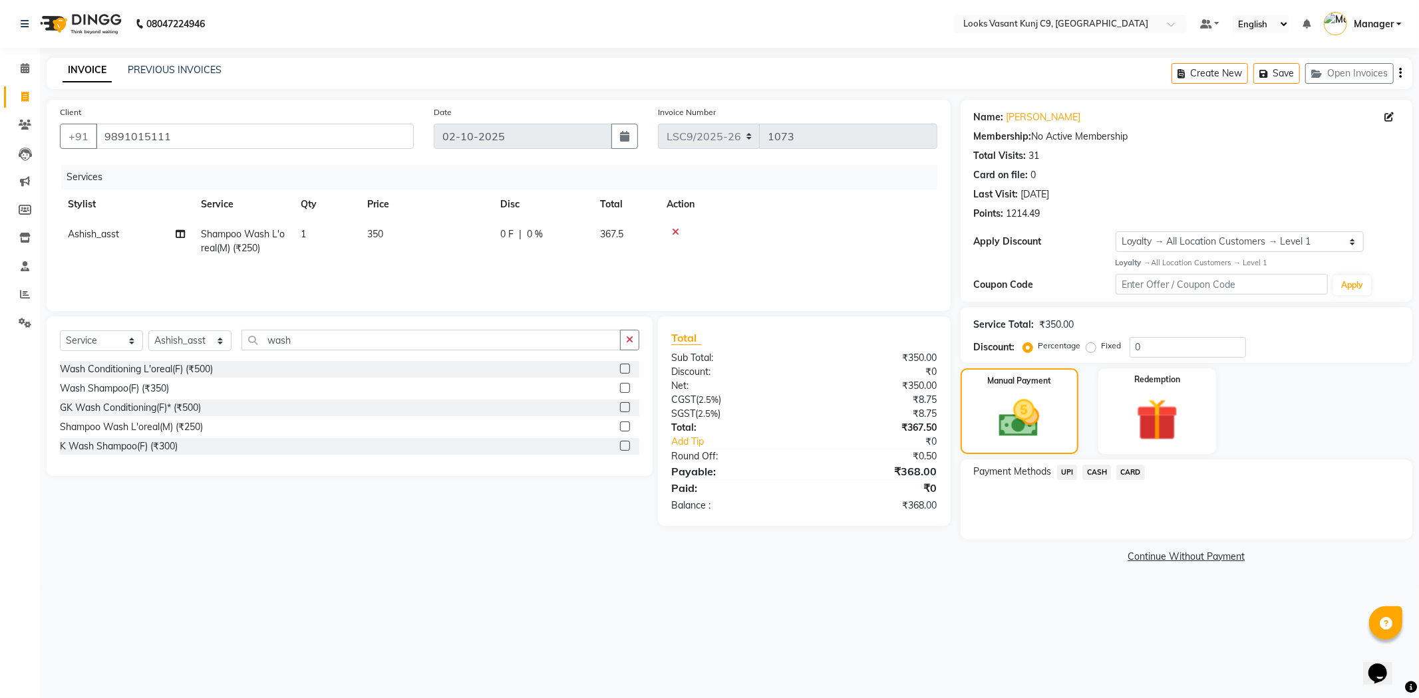
click at [1069, 471] on span "UPI" at bounding box center [1067, 472] width 21 height 15
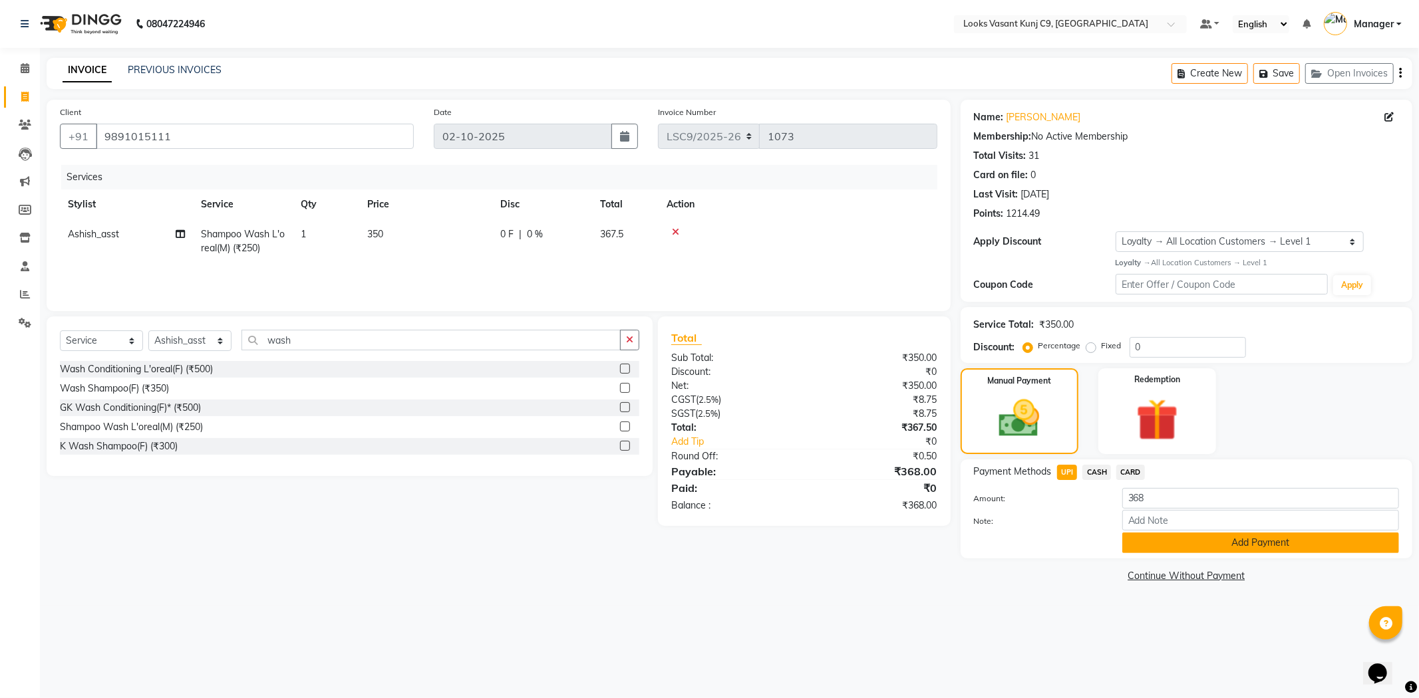
click at [1153, 541] on button "Add Payment" at bounding box center [1260, 543] width 277 height 21
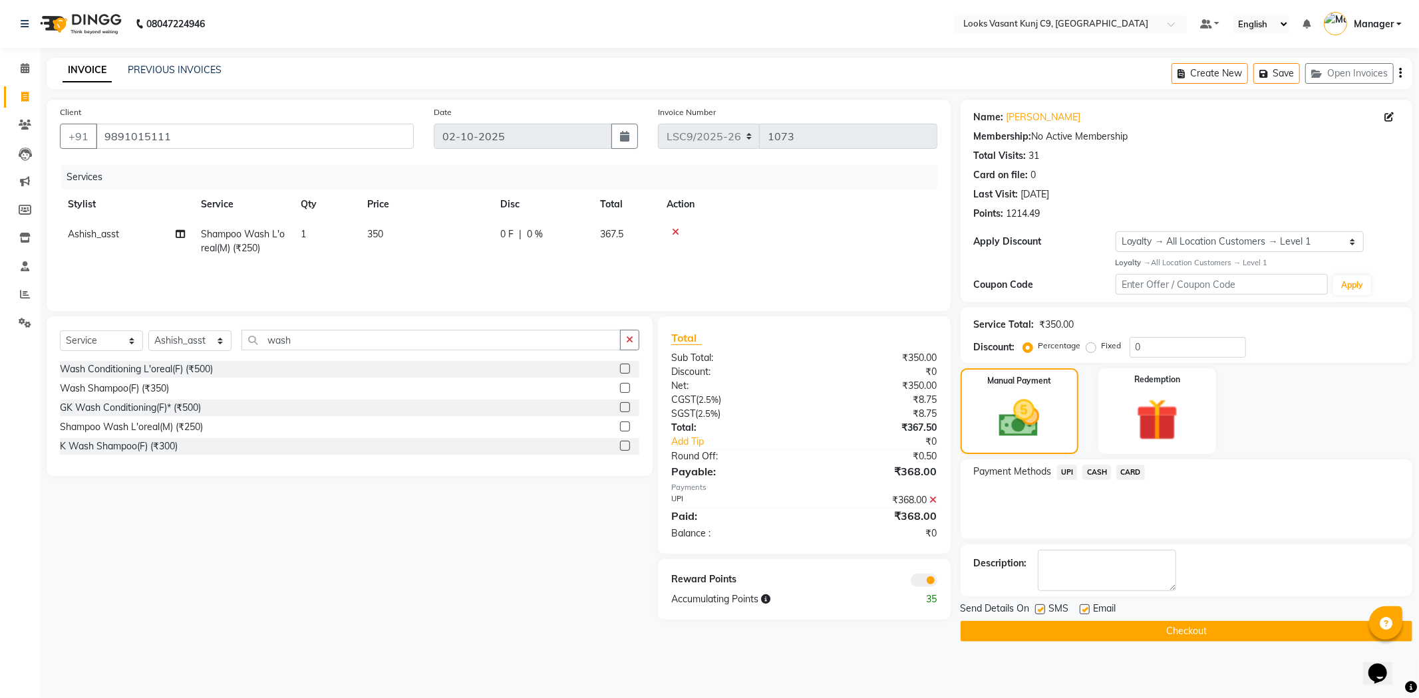
click at [1003, 629] on button "Checkout" at bounding box center [1186, 631] width 452 height 21
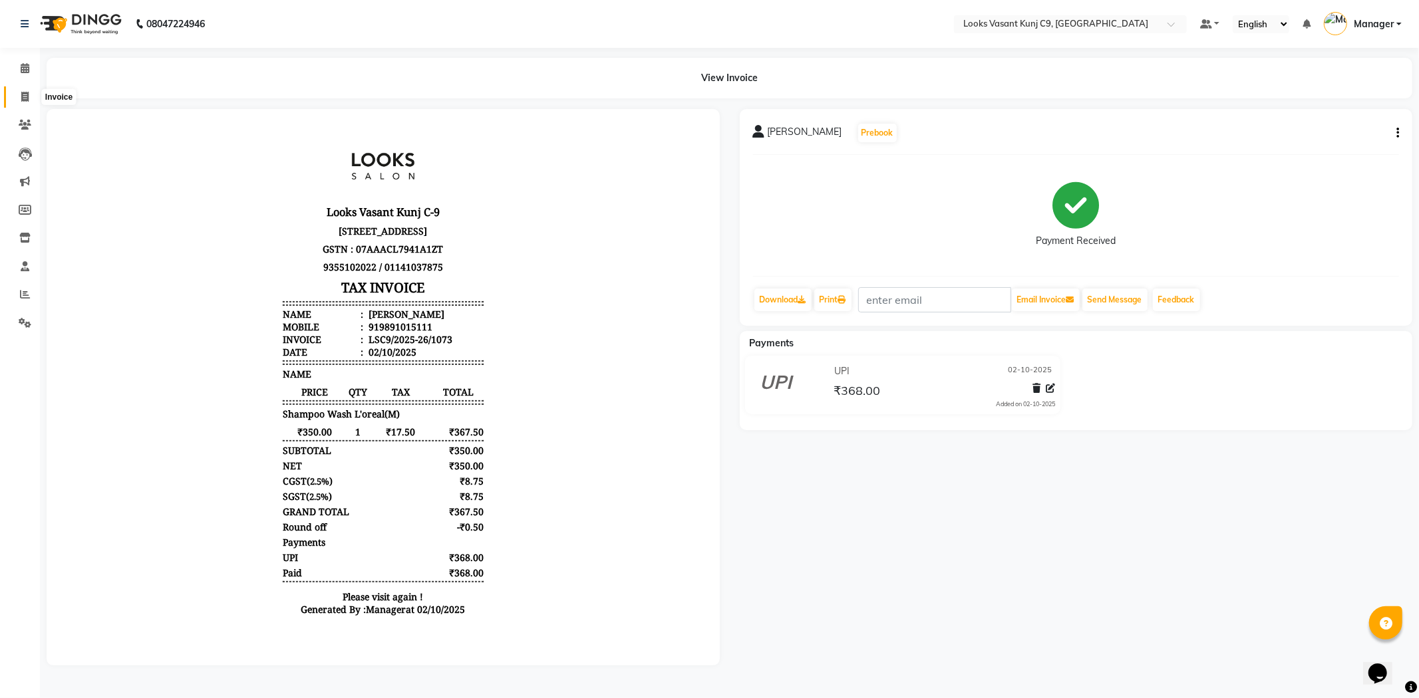
click at [27, 92] on icon at bounding box center [24, 97] width 7 height 10
select select "service"
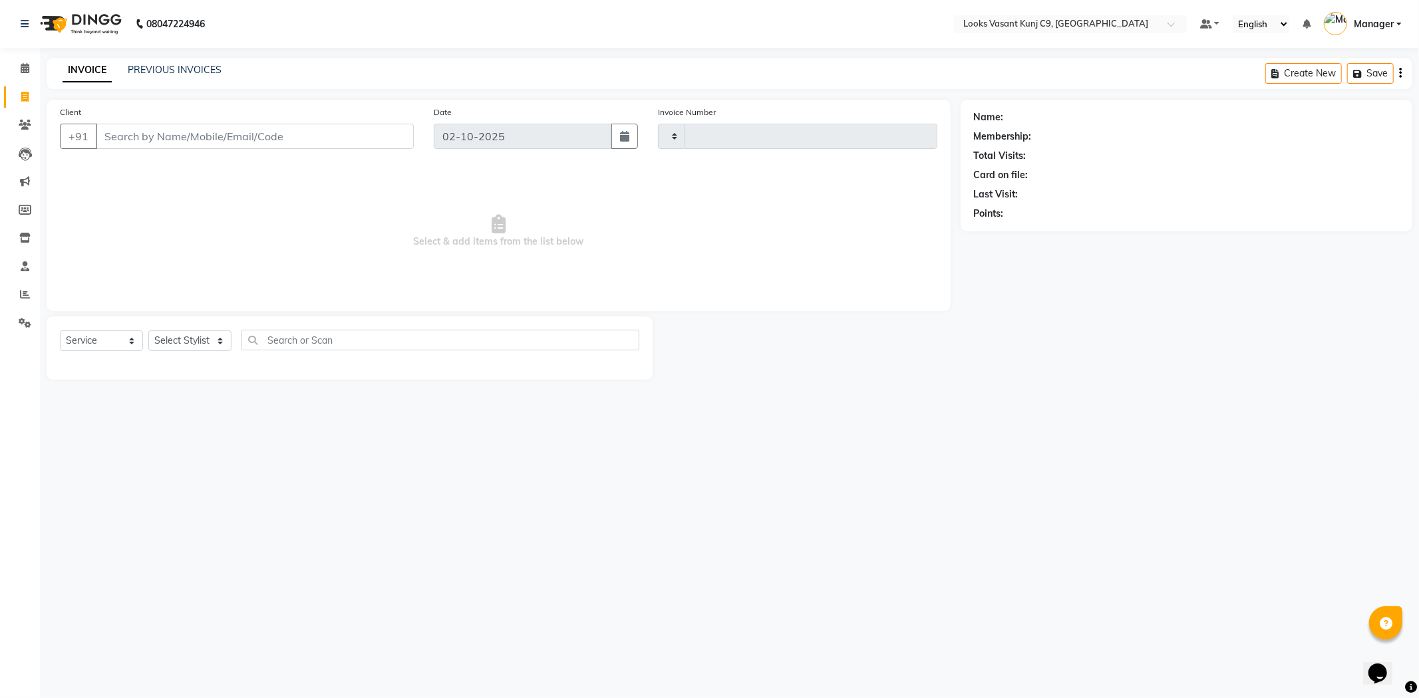
type input "1074"
select select "8747"
click at [209, 144] on input "Client" at bounding box center [255, 136] width 318 height 25
type input "9810128652"
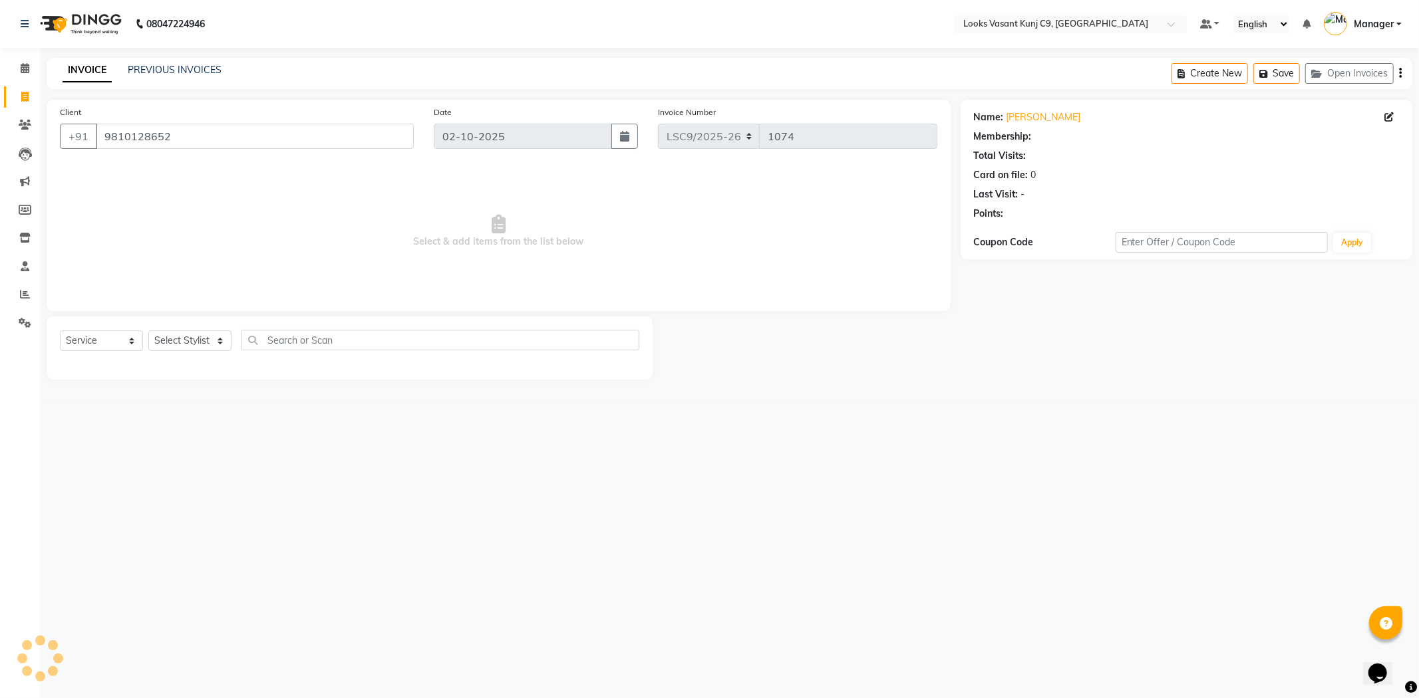
select select "1: Object"
click at [105, 335] on select "Select Service Product Membership Package Voucher Prepaid Gift Card" at bounding box center [101, 341] width 83 height 21
select select "P"
click at [60, 331] on select "Select Service Product Membership Package Voucher Prepaid Gift Card" at bounding box center [101, 341] width 83 height 21
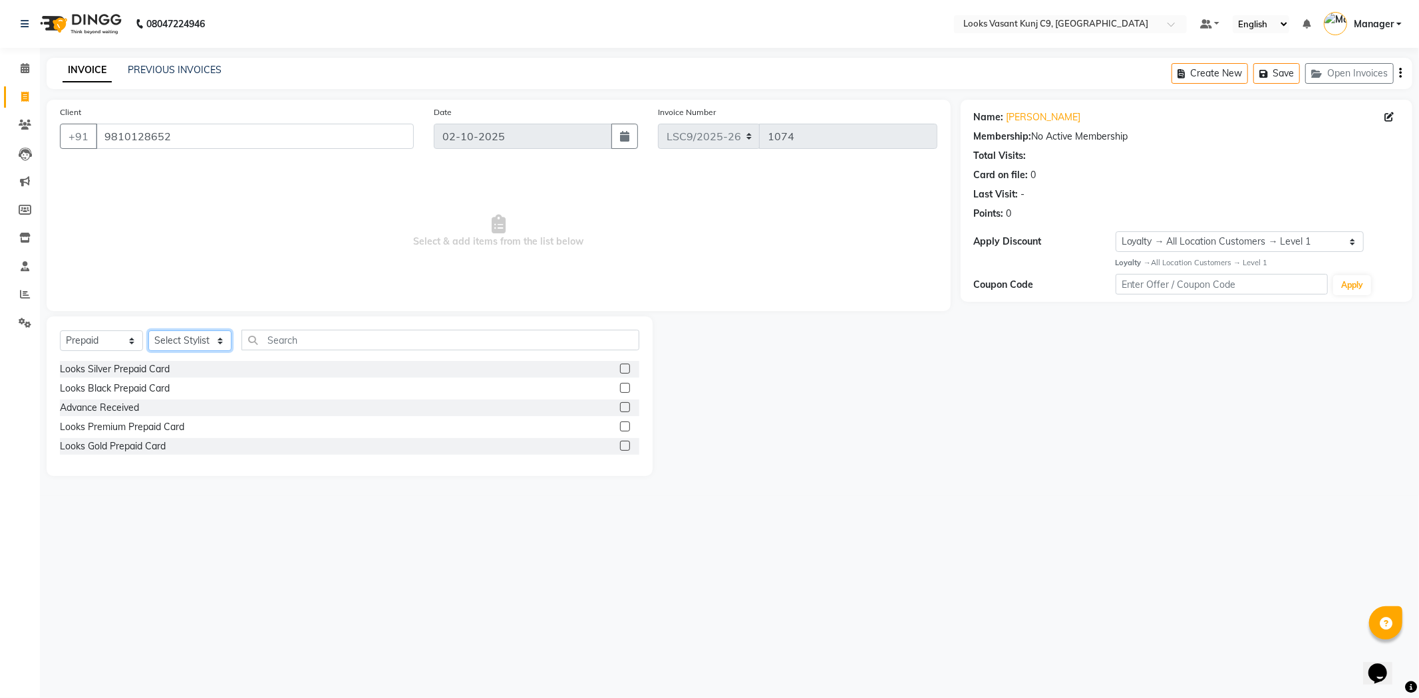
click at [180, 343] on select "Select Stylist [PERSON_NAME] anjali _ASST Arjun_PDCT Ashish_asst Counter_Sales …" at bounding box center [189, 341] width 83 height 21
select select "88937"
click at [148, 331] on select "Select Stylist [PERSON_NAME] anjali _ASST Arjun_PDCT Ashish_asst Counter_Sales …" at bounding box center [189, 341] width 83 height 21
click at [121, 367] on div "Looks Silver Prepaid Card" at bounding box center [115, 369] width 110 height 14
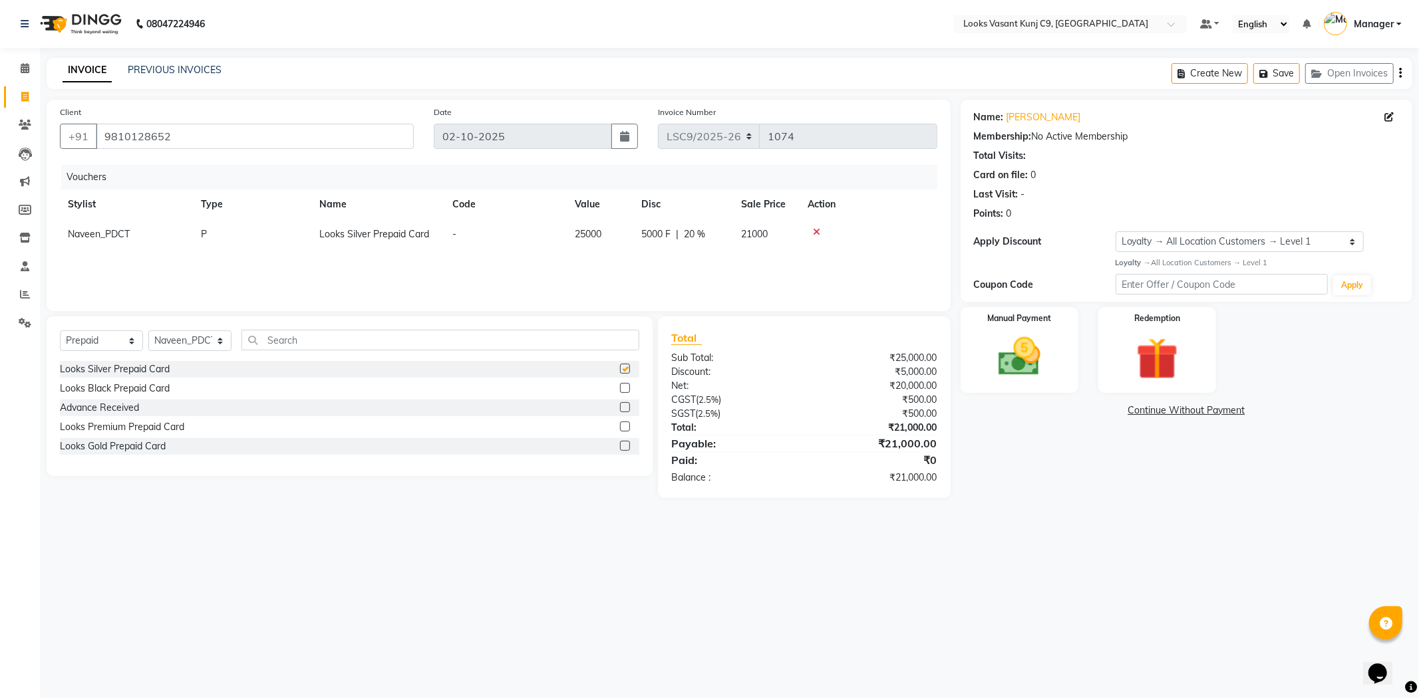
checkbox input "false"
click at [986, 333] on img at bounding box center [1019, 357] width 71 height 51
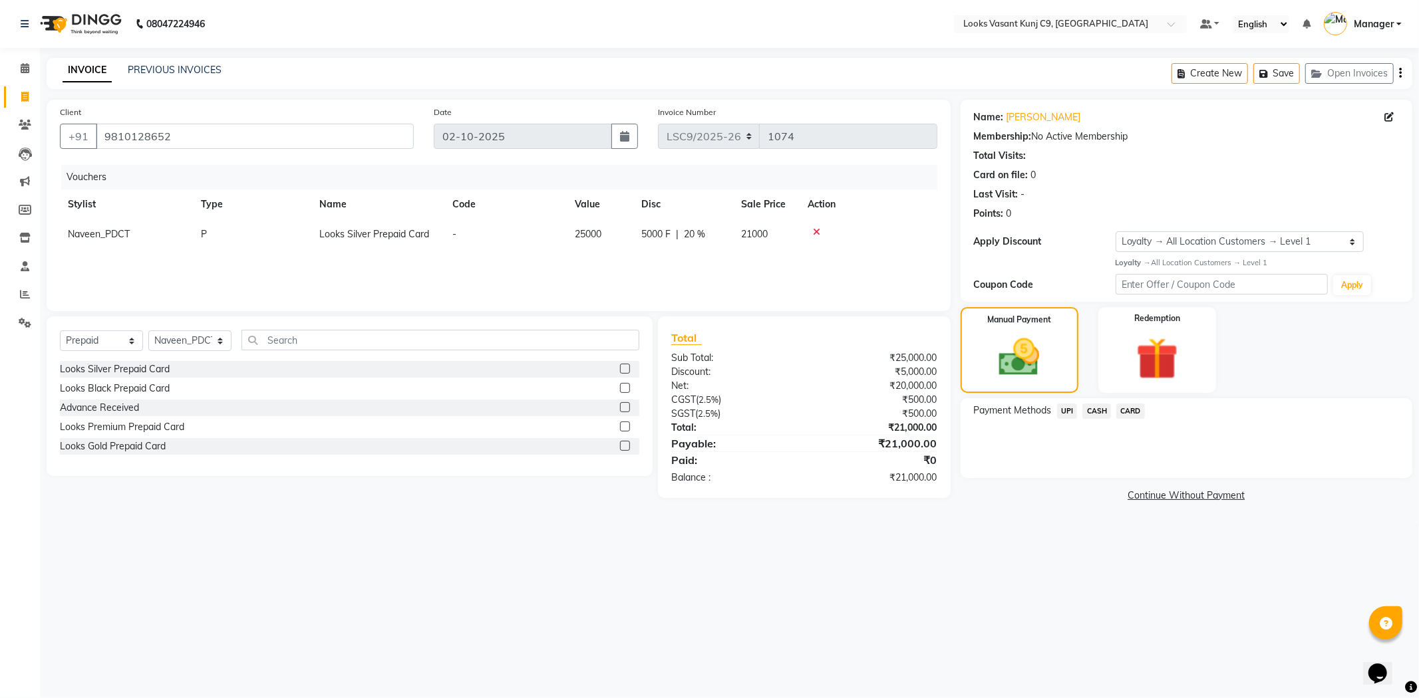
click at [1073, 413] on span "UPI" at bounding box center [1067, 411] width 21 height 15
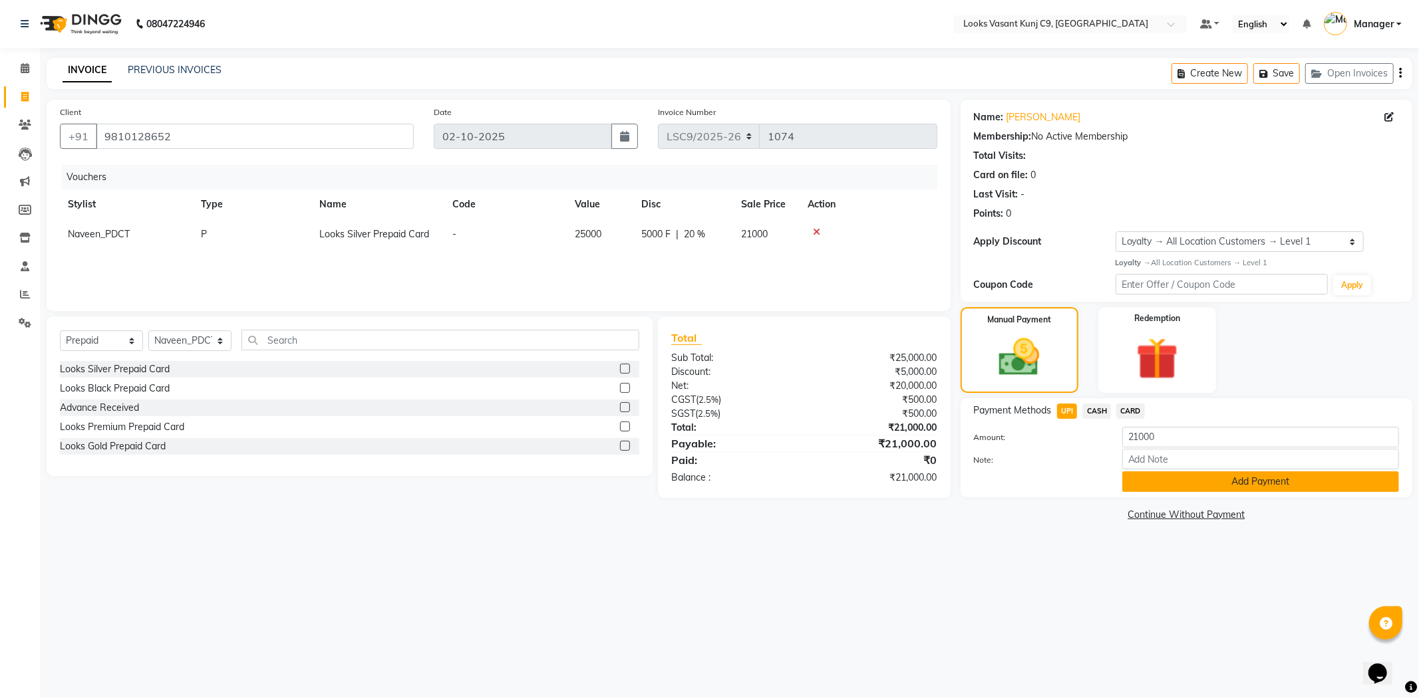
click at [1151, 480] on button "Add Payment" at bounding box center [1260, 482] width 277 height 21
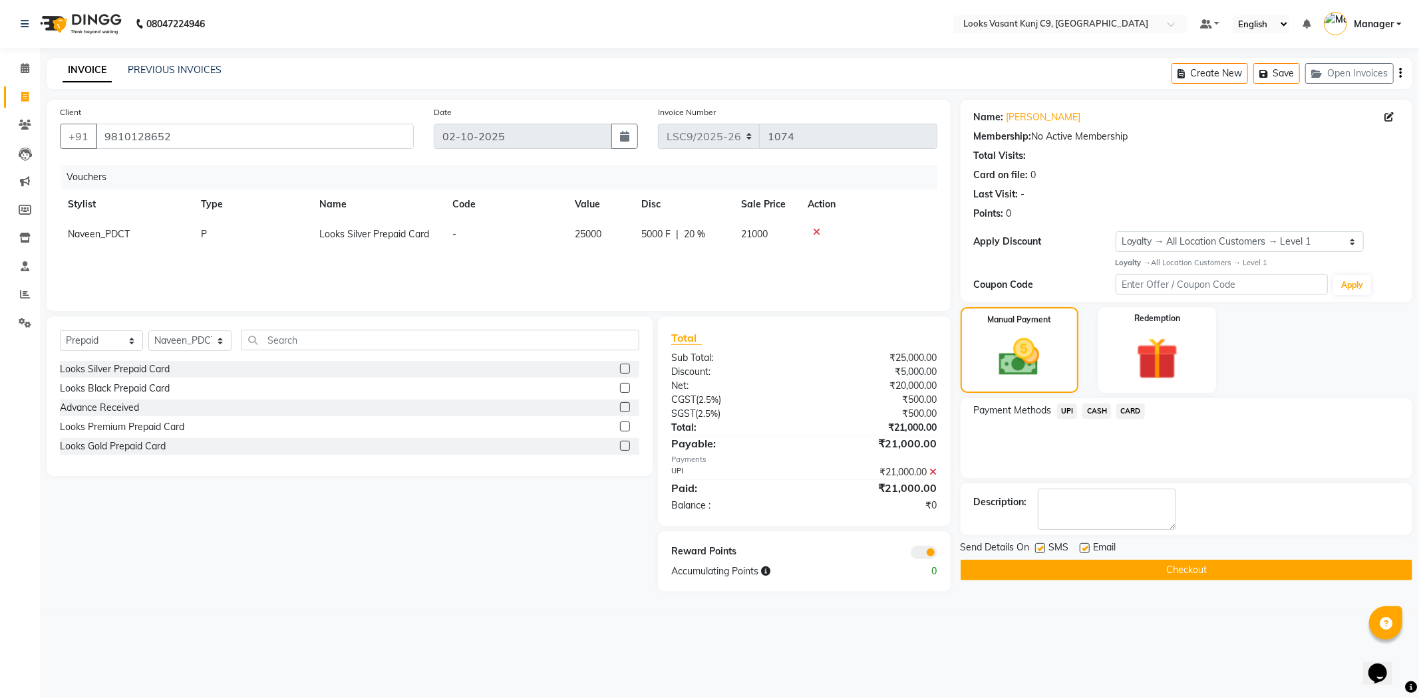
click at [1093, 565] on button "Checkout" at bounding box center [1186, 570] width 452 height 21
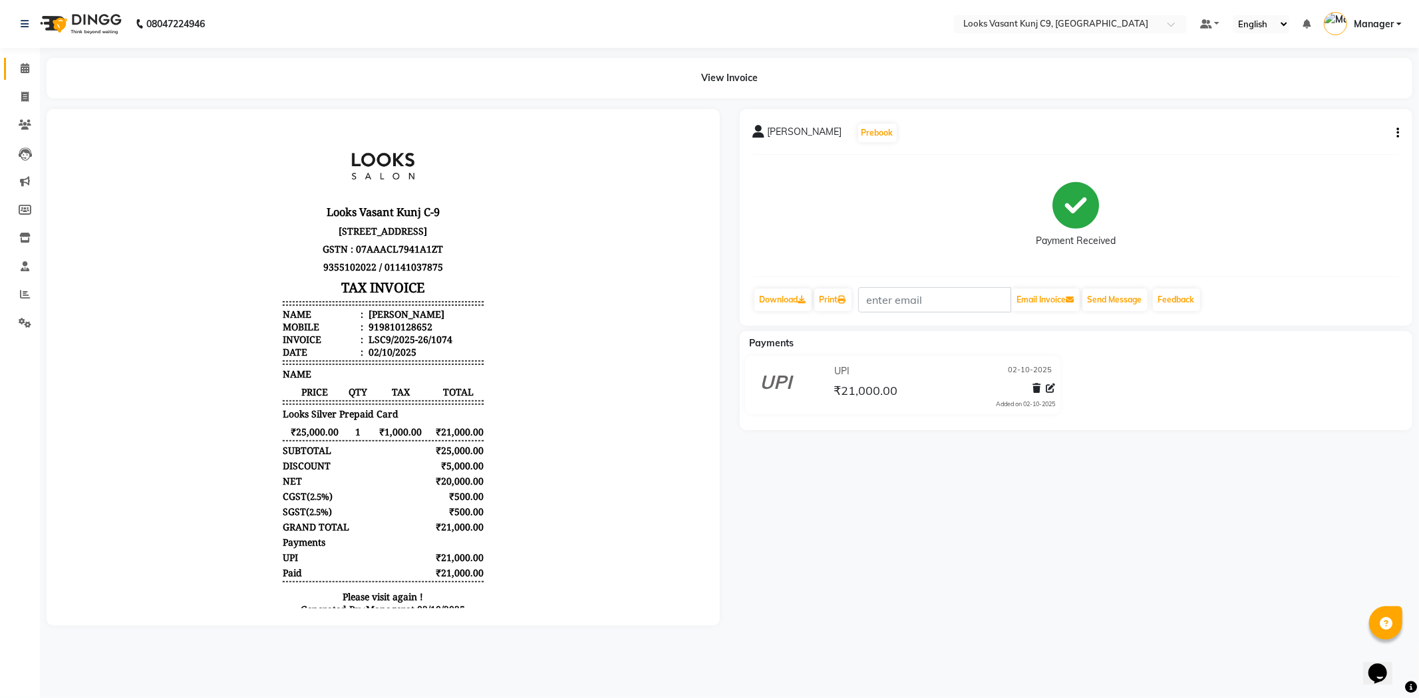
click at [21, 75] on span at bounding box center [24, 68] width 23 height 15
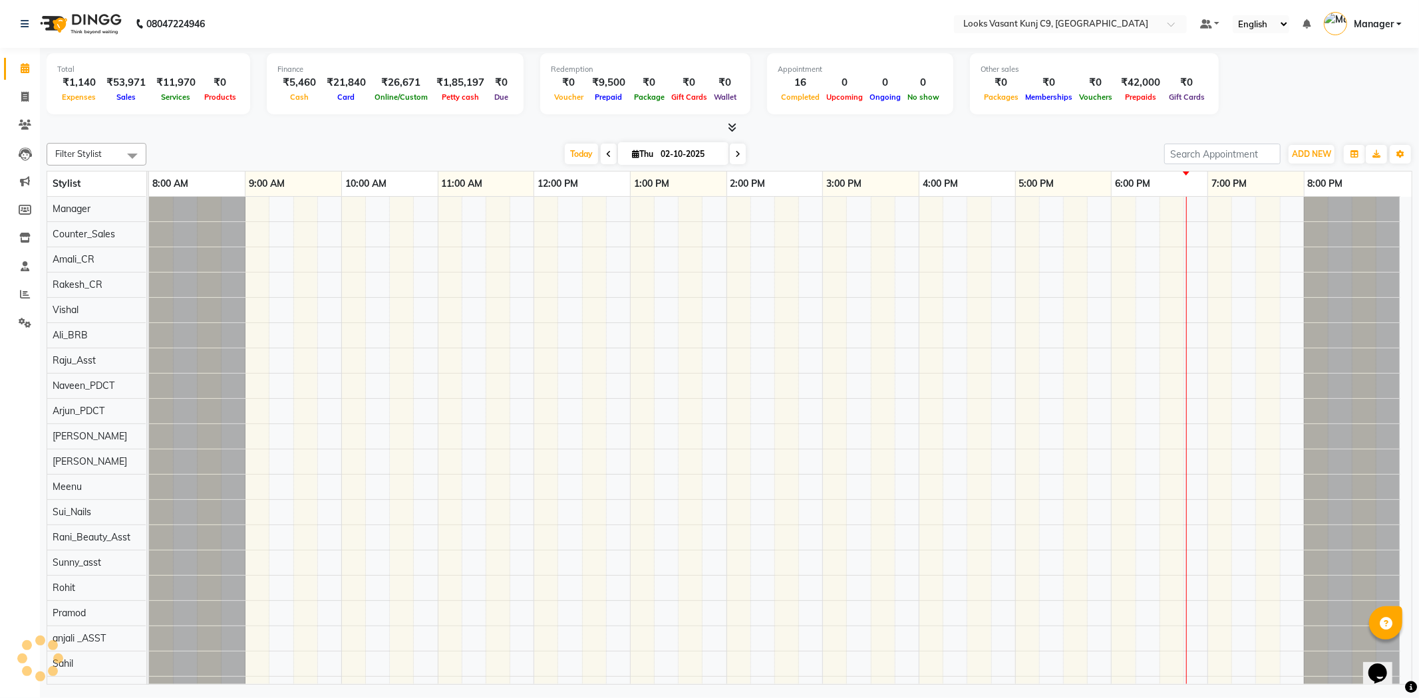
click at [729, 124] on icon at bounding box center [732, 127] width 9 height 10
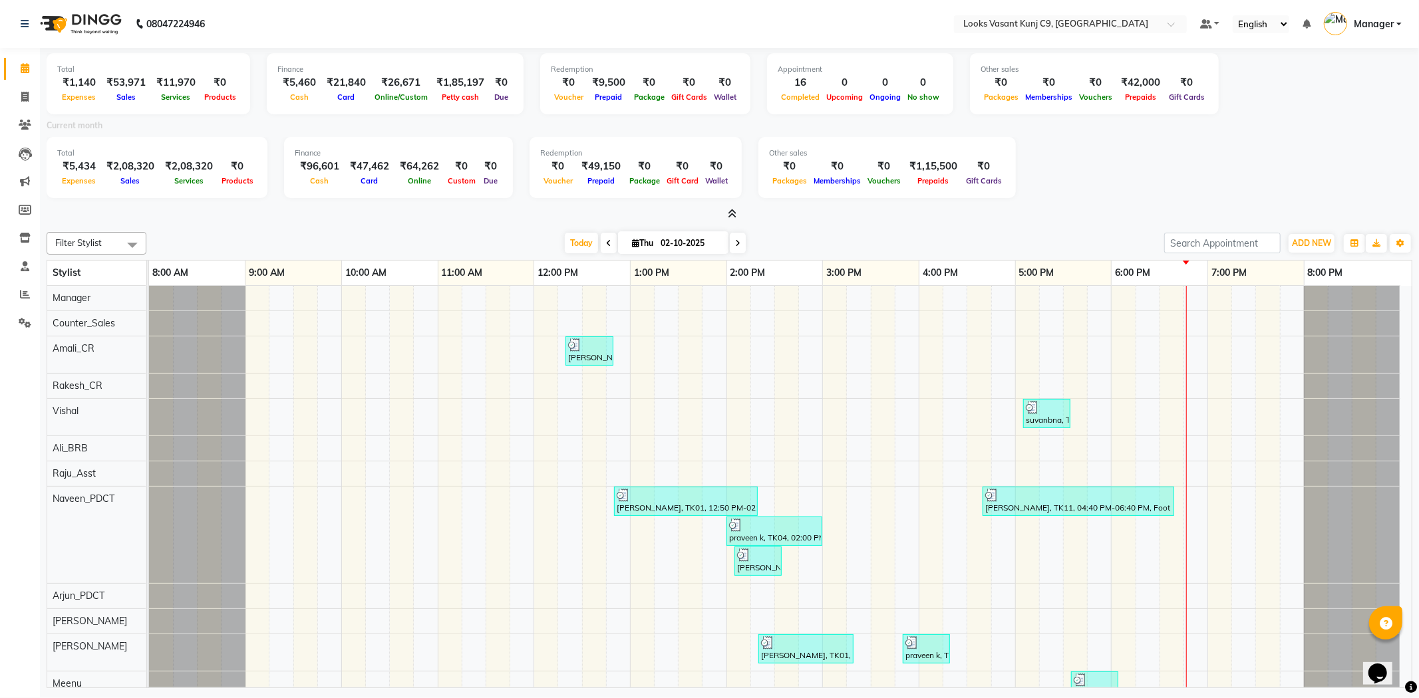
click at [729, 210] on icon at bounding box center [732, 214] width 9 height 10
